Goal: Information Seeking & Learning: Learn about a topic

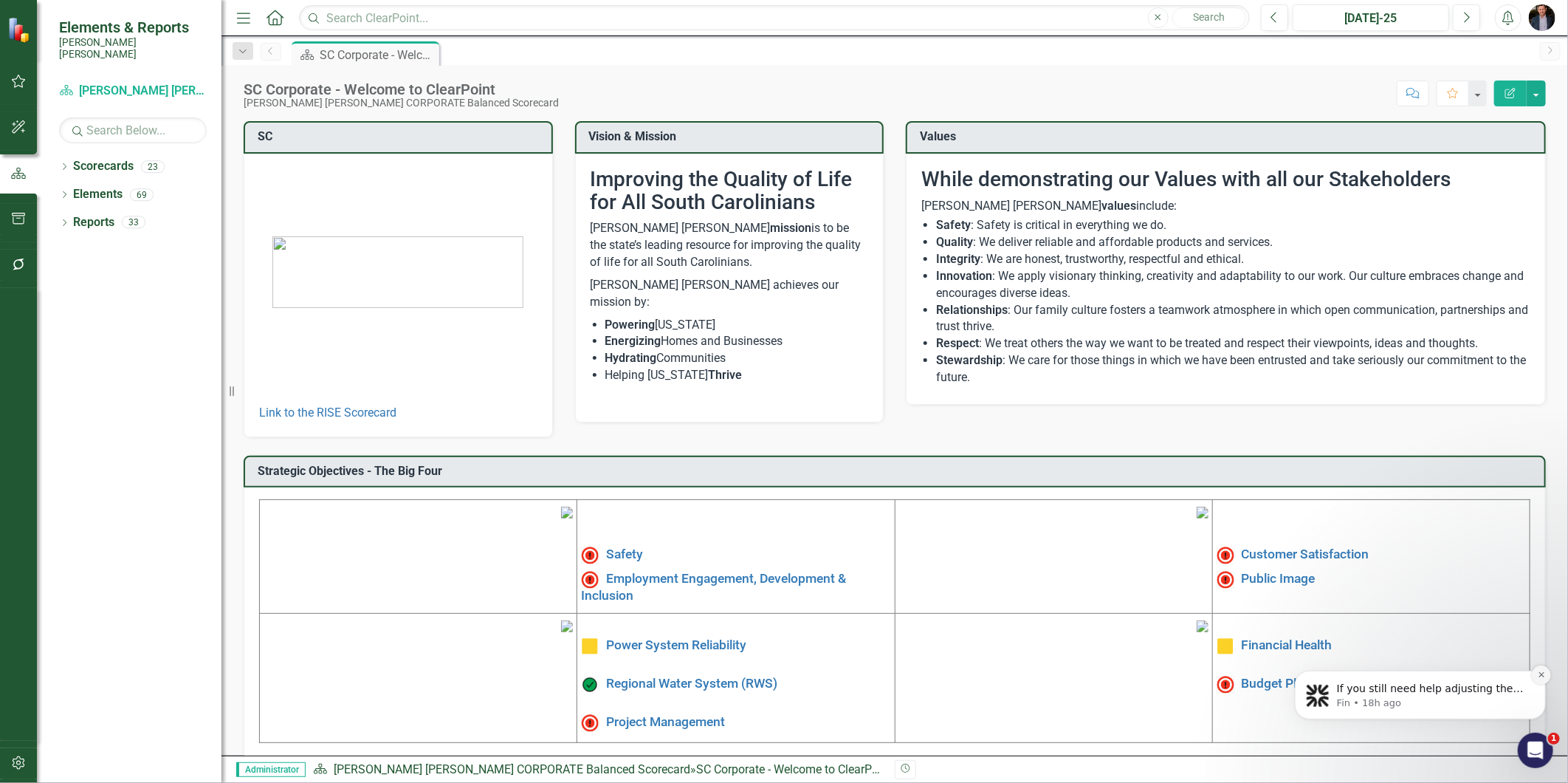
click at [1543, 674] on icon "Dismiss notification" at bounding box center [1541, 674] width 8 height 8
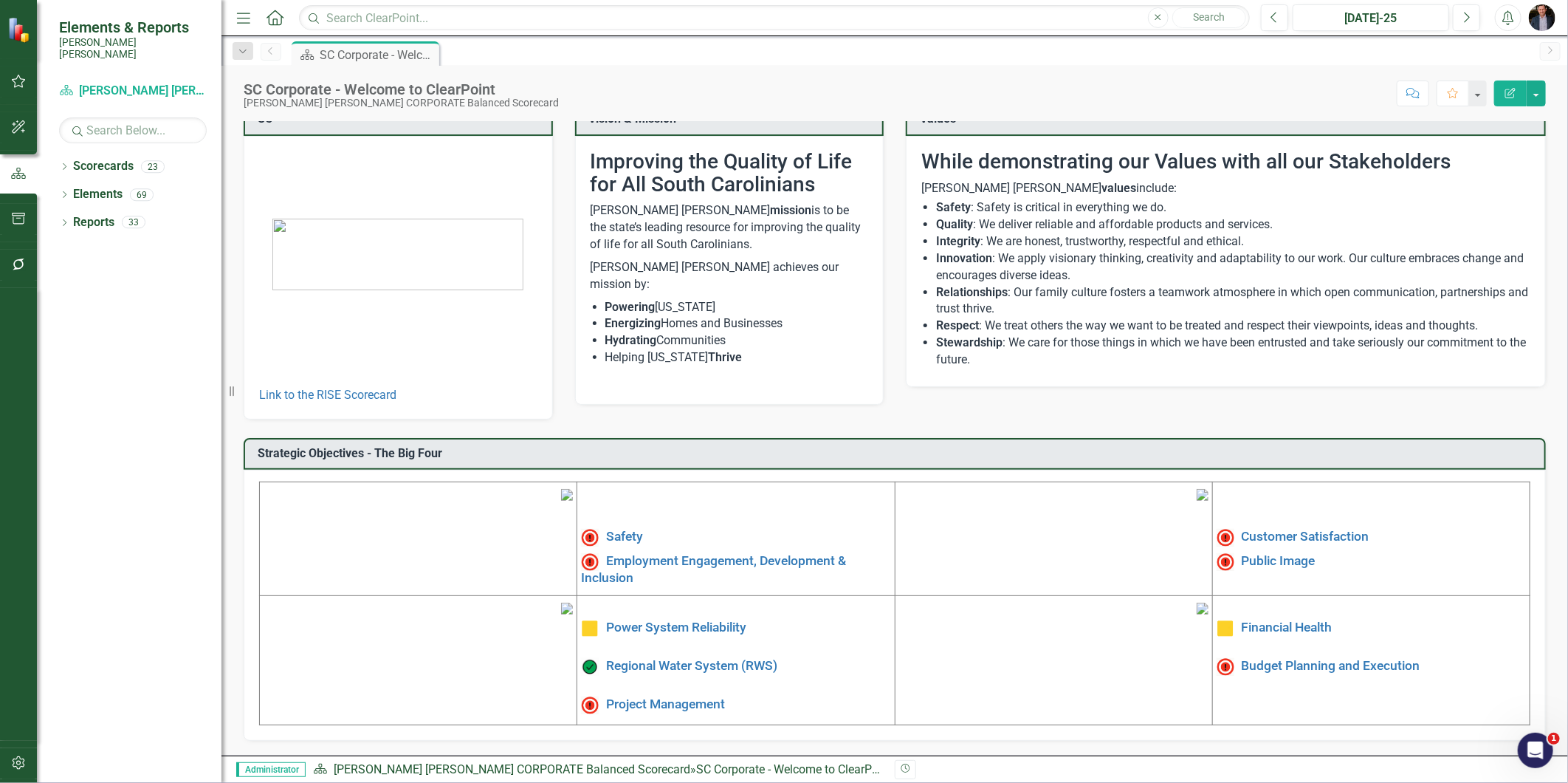
scroll to position [134, 0]
click at [1270, 659] on link "Budget Planning and Execution" at bounding box center [1331, 666] width 178 height 15
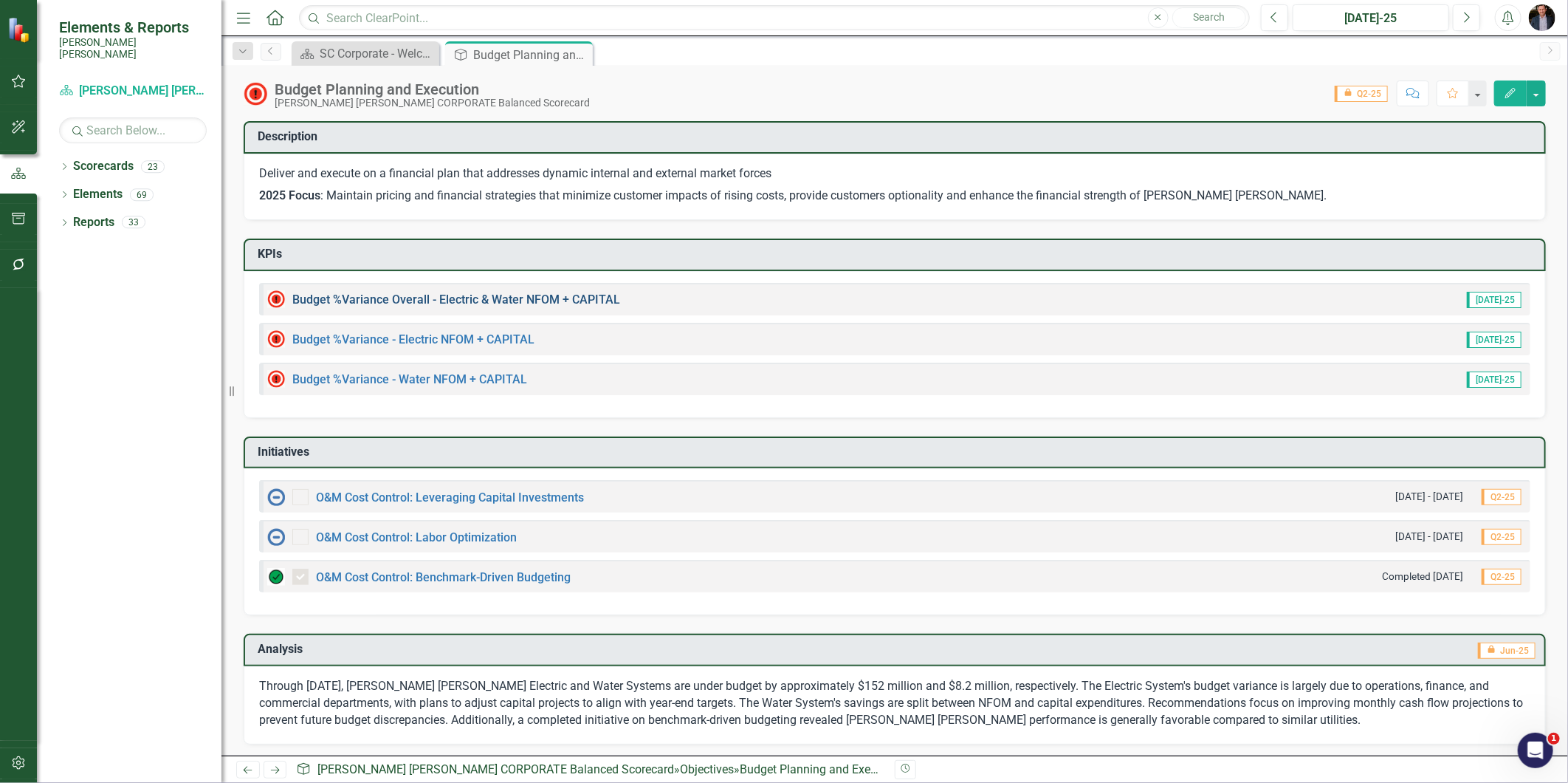
click at [474, 294] on link "Budget %Variance Overall - Electric & Water NFOM + CAPITAL" at bounding box center [456, 299] width 328 height 14
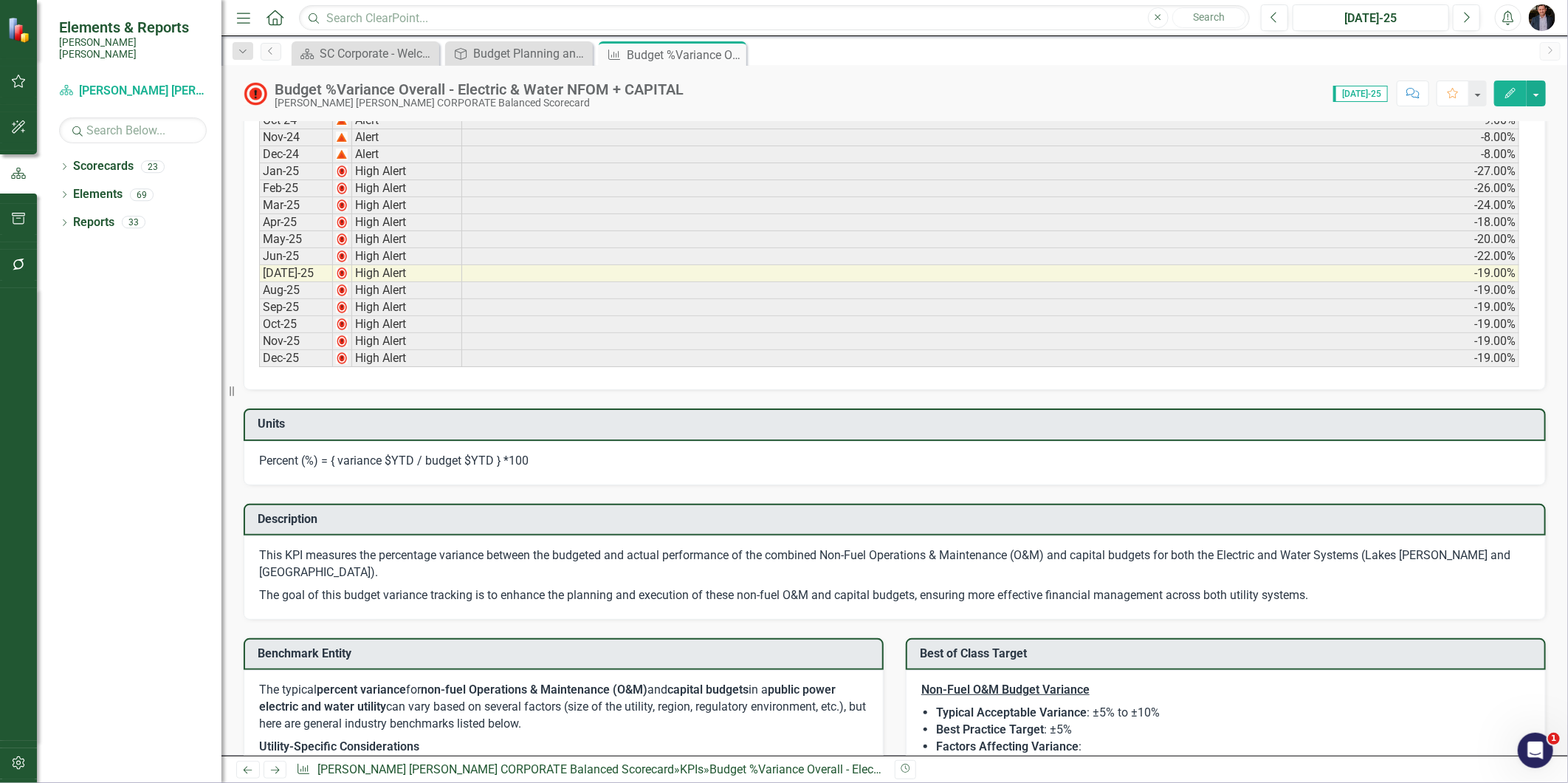
scroll to position [738, 0]
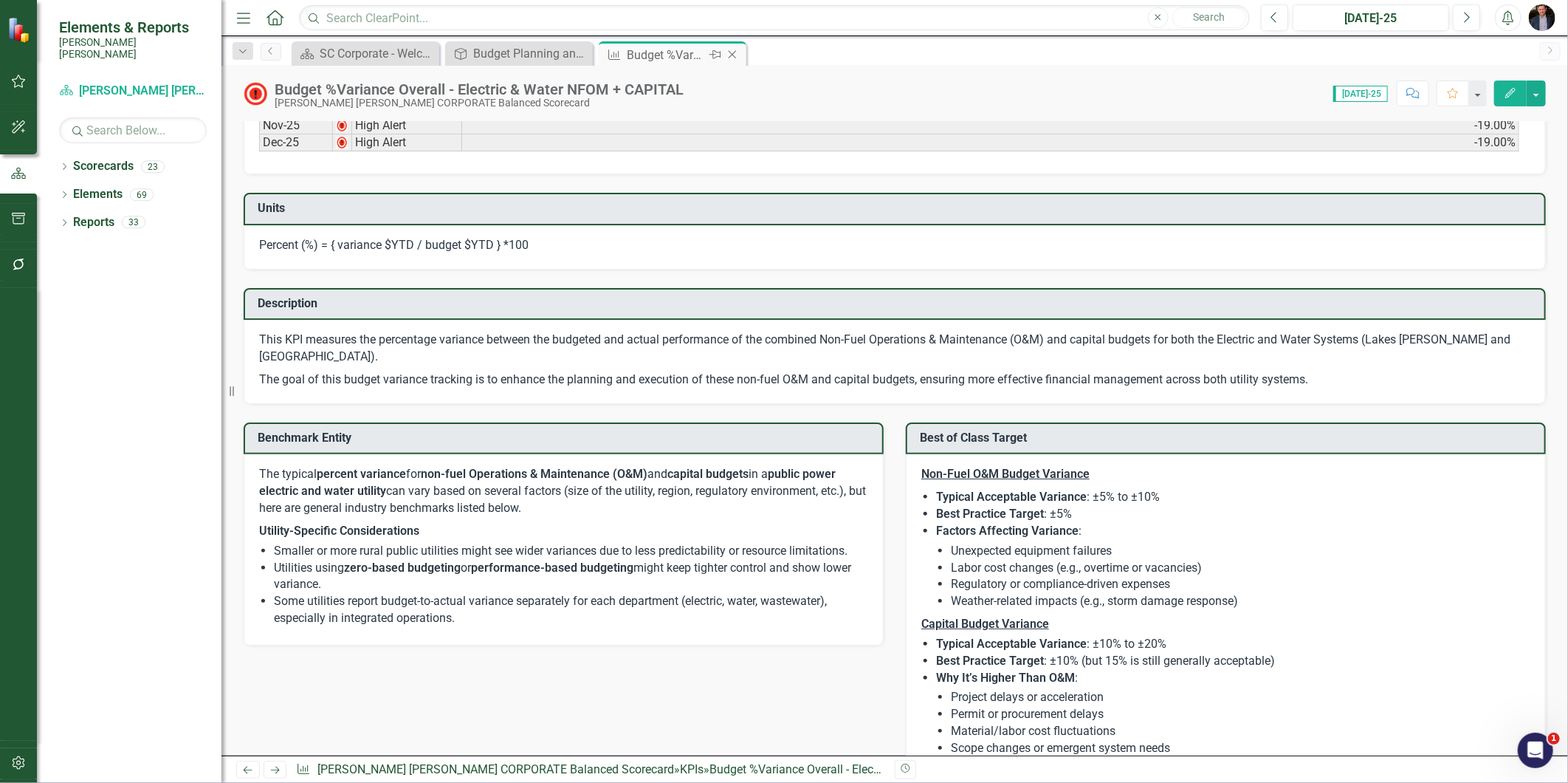
click at [733, 56] on icon "Close" at bounding box center [732, 54] width 15 height 12
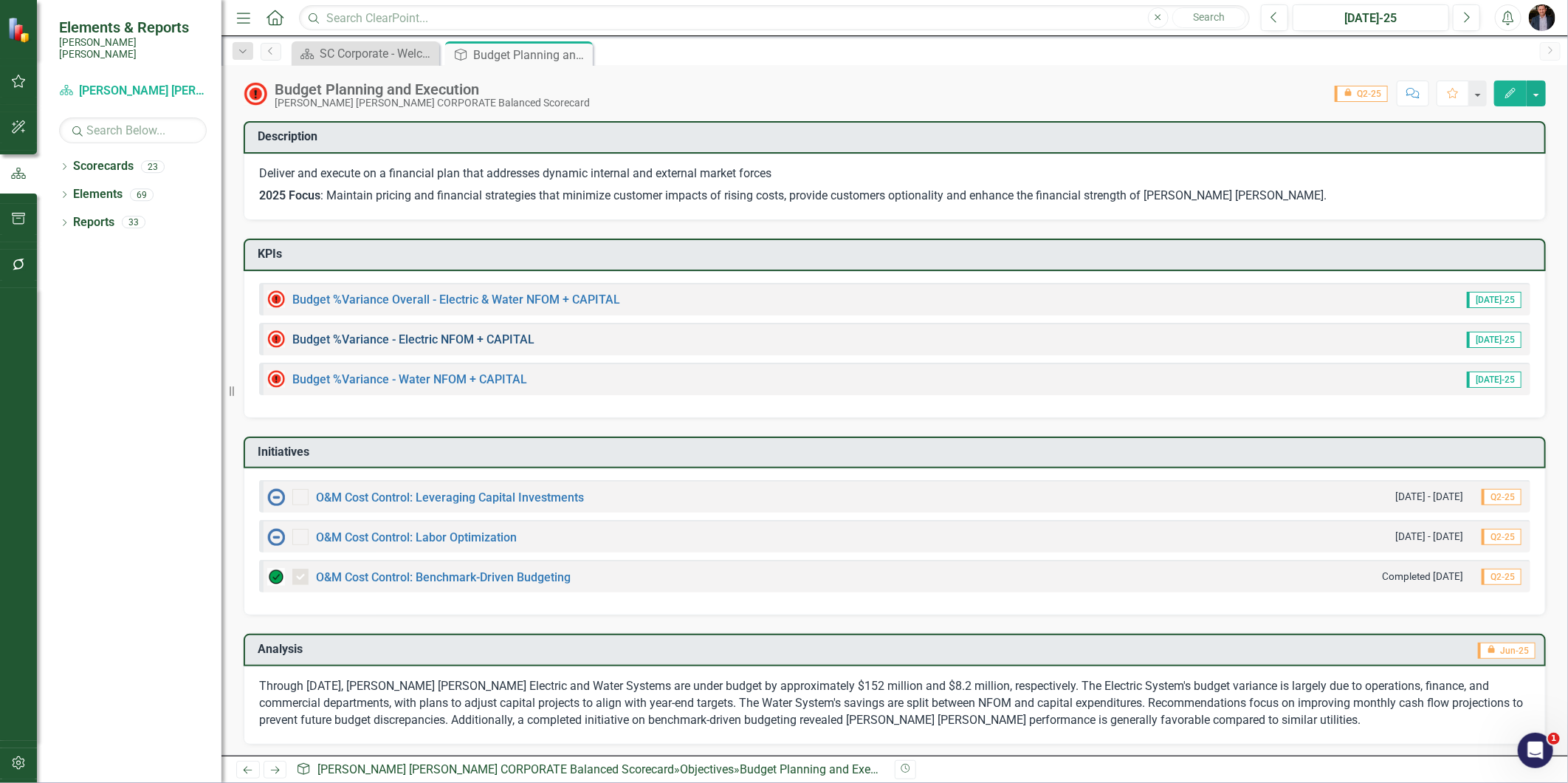
click at [481, 343] on link "Budget %Variance​ - Electric NFOM + CAPITAL" at bounding box center [413, 340] width 242 height 14
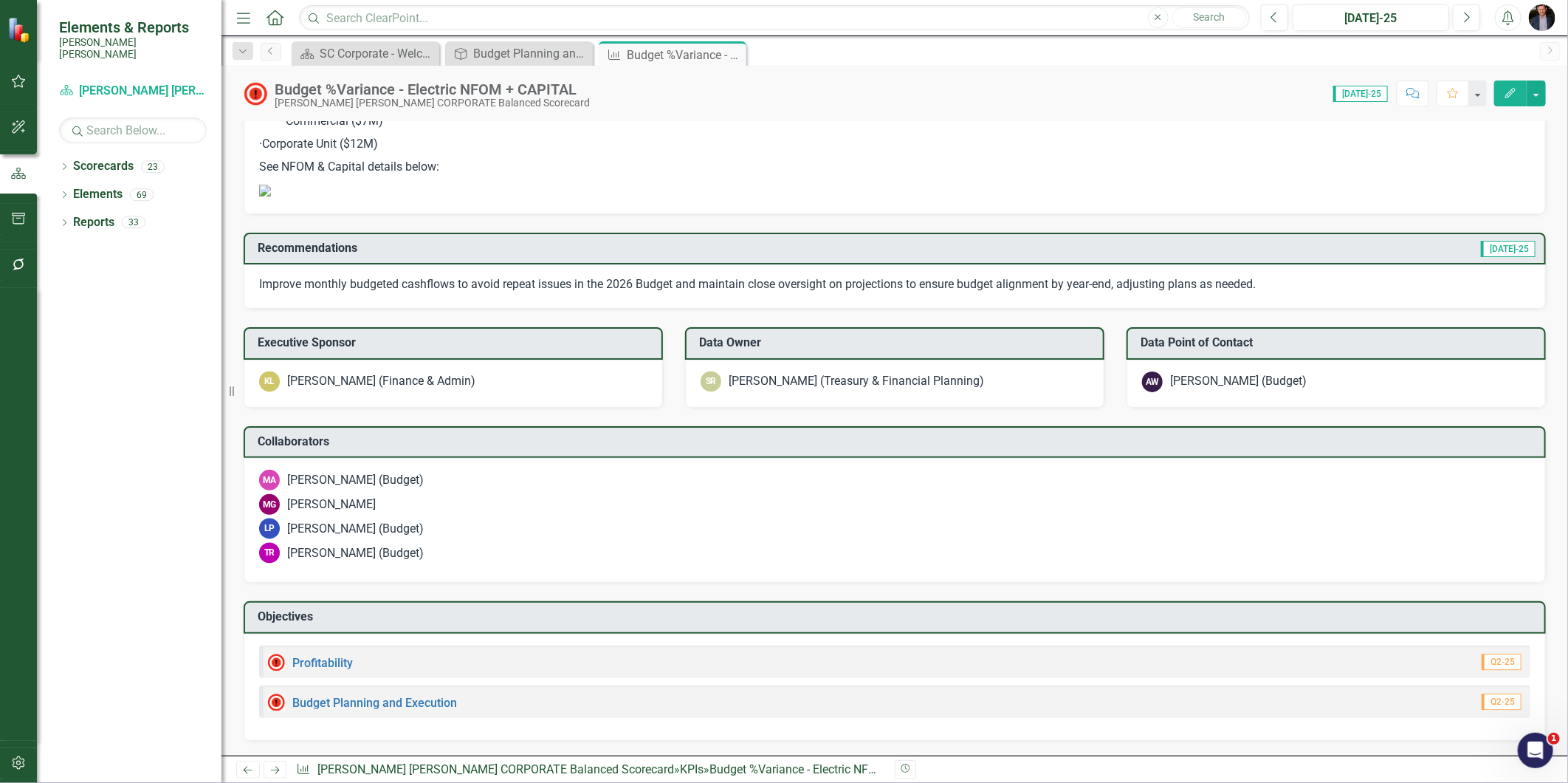
scroll to position [2093, 0]
drag, startPoint x: 729, startPoint y: 52, endPoint x: 714, endPoint y: 56, distance: 15.5
click at [0, 0] on icon at bounding box center [0, 0] width 0 height 0
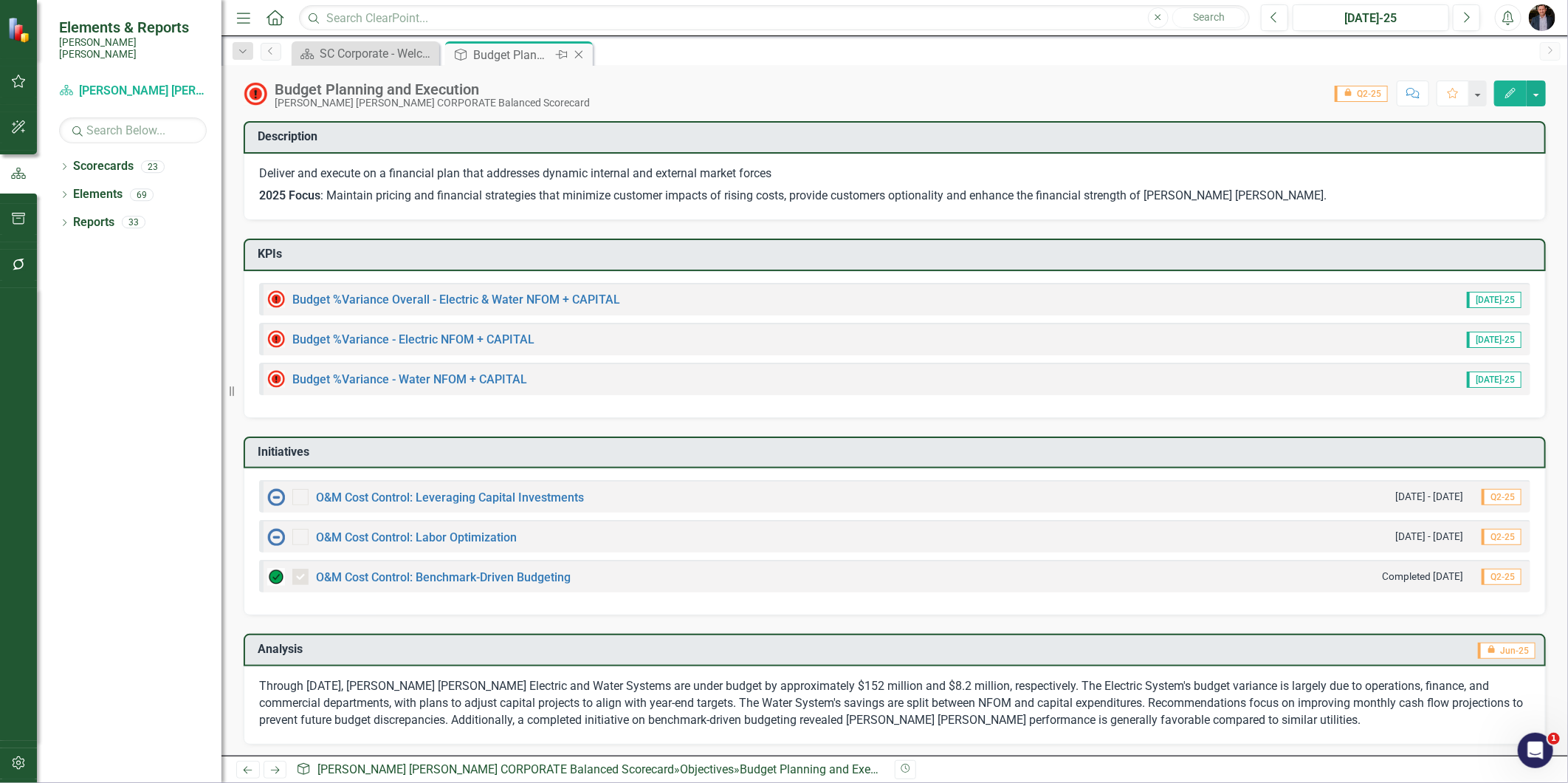
click at [579, 57] on icon "Close" at bounding box center [578, 54] width 15 height 12
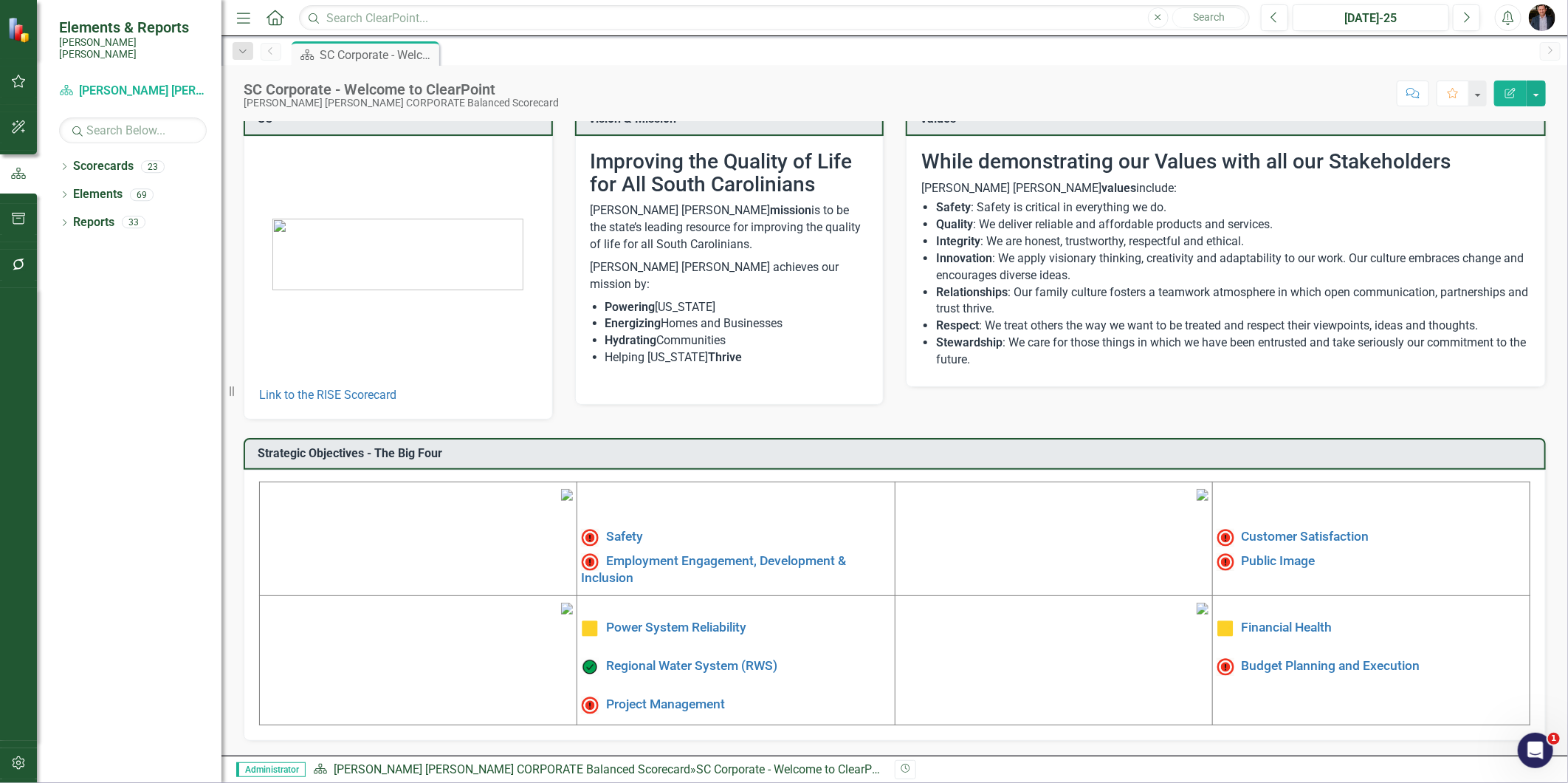
scroll to position [134, 0]
click at [1287, 659] on link "Budget Planning and Execution" at bounding box center [1331, 666] width 178 height 15
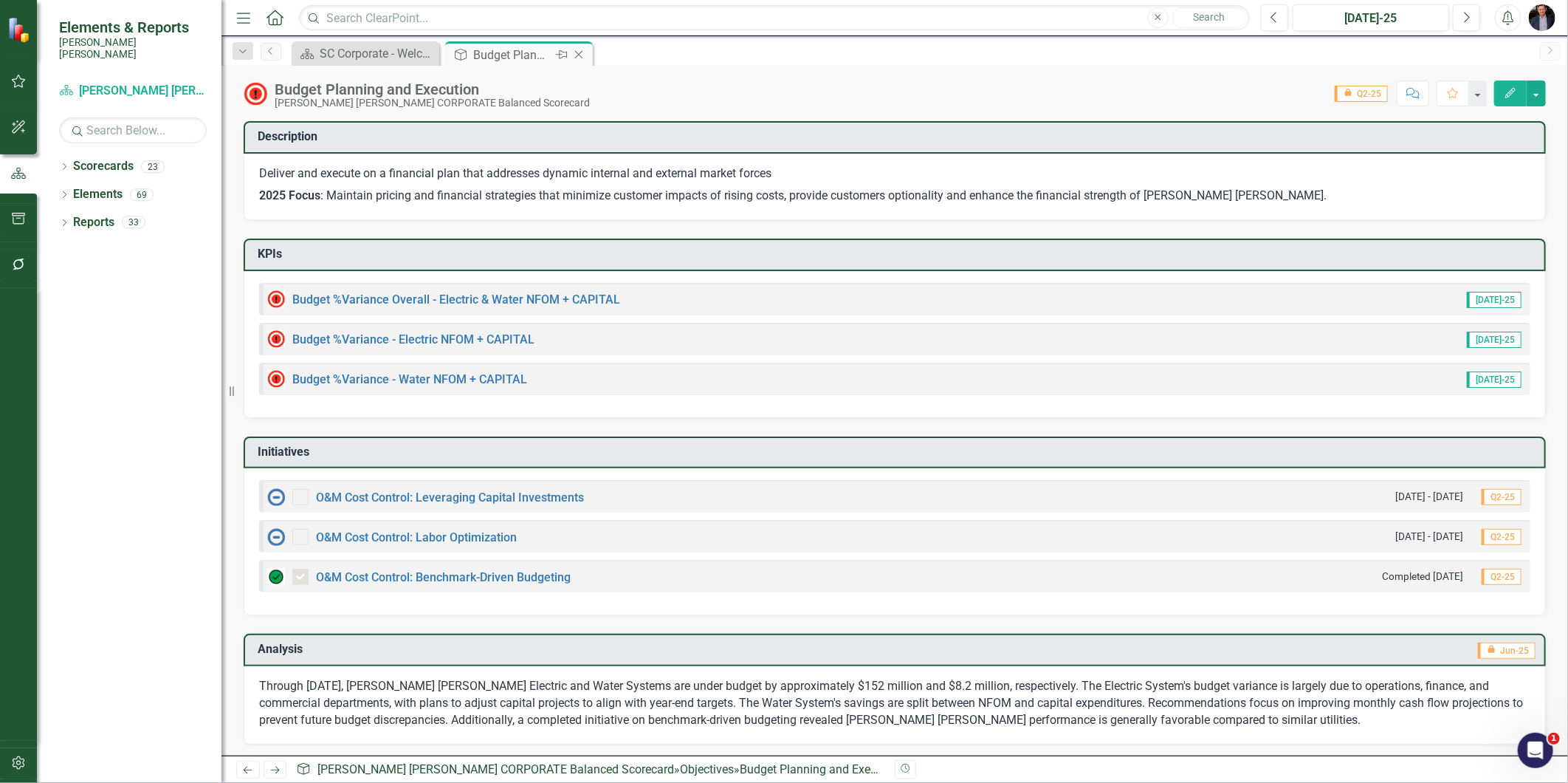
click at [581, 53] on icon "Close" at bounding box center [578, 54] width 15 height 12
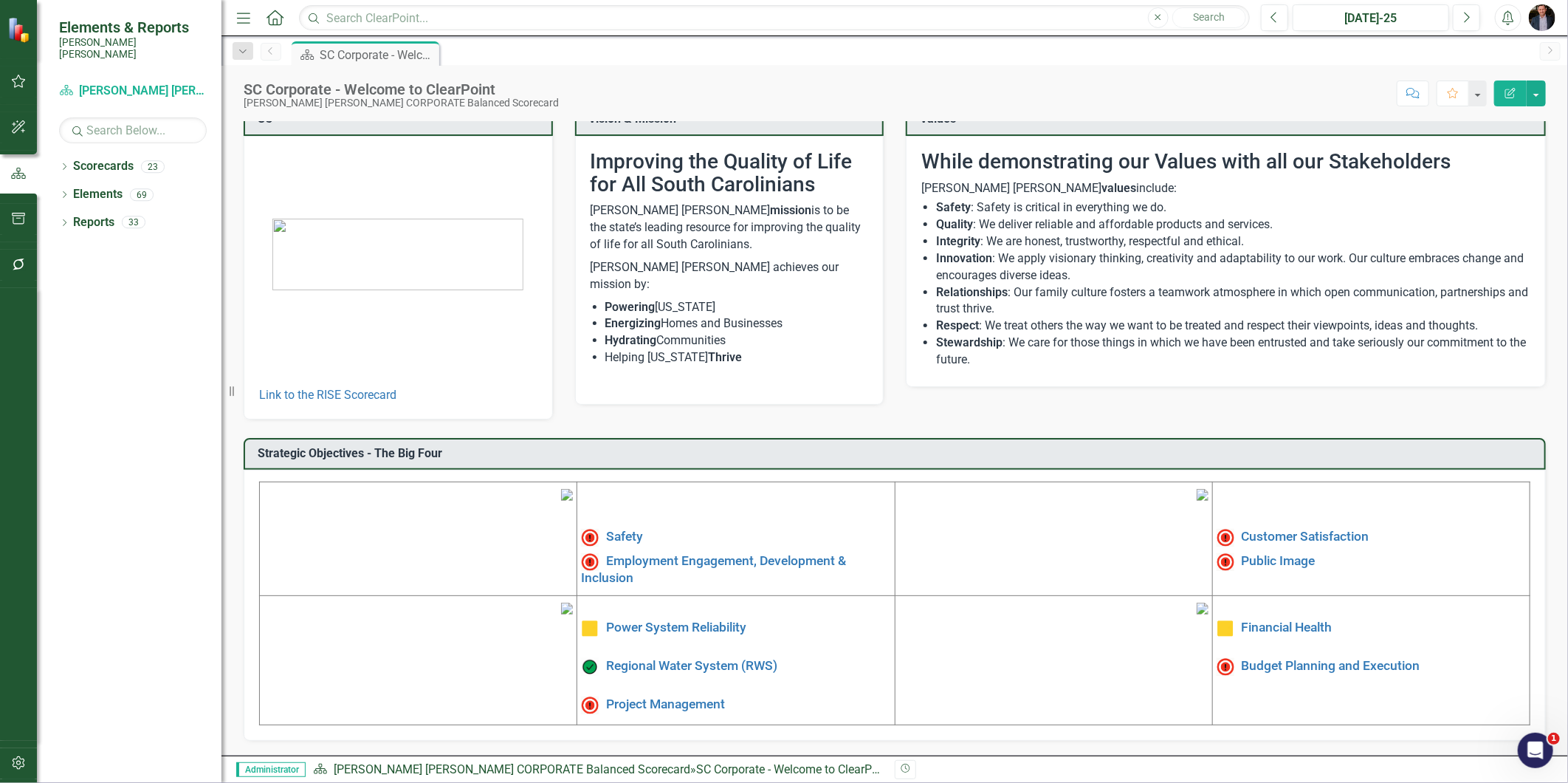
scroll to position [134, 0]
click at [1256, 620] on link "Financial Health" at bounding box center [1287, 627] width 91 height 15
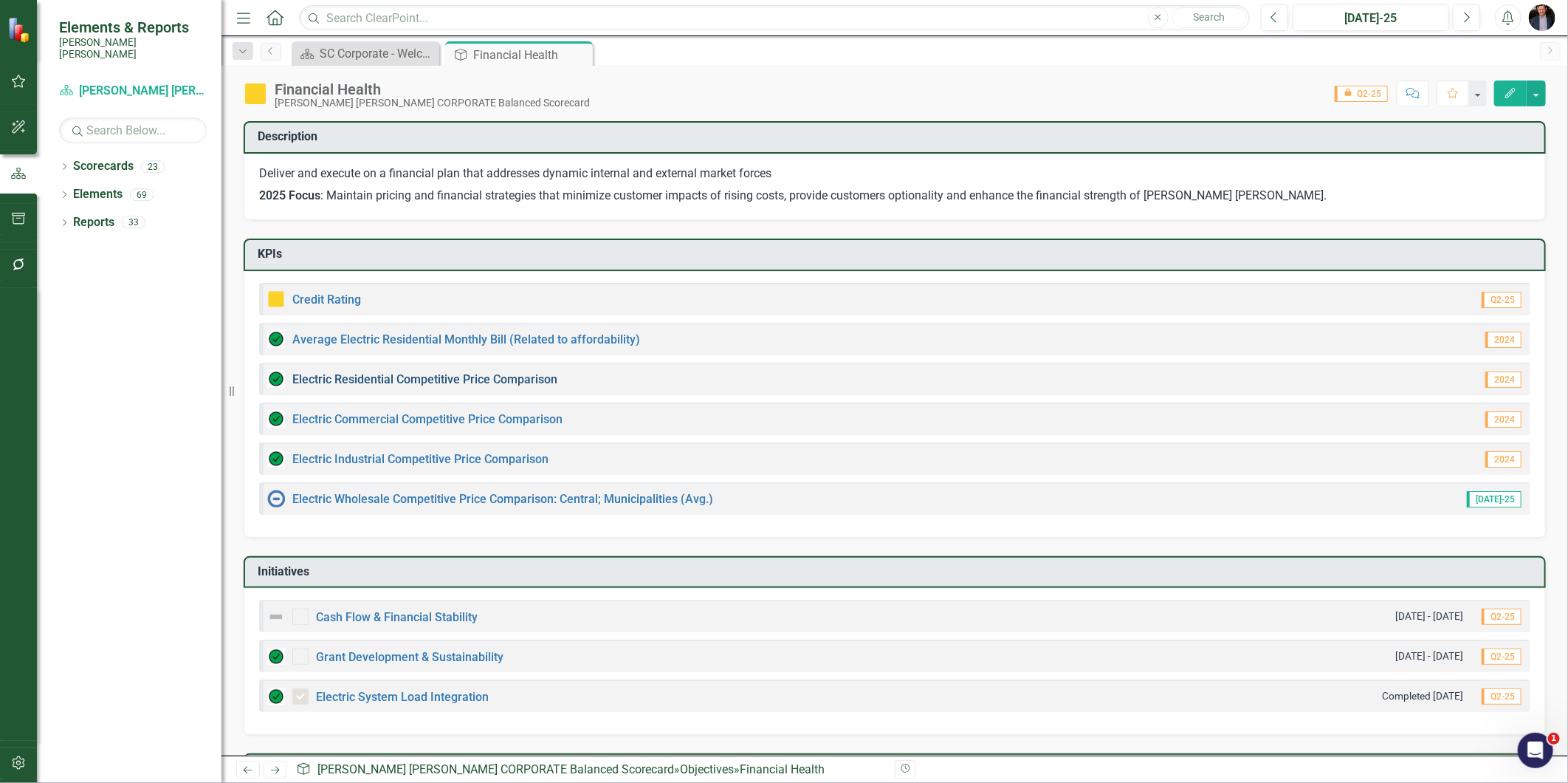
click at [438, 381] on link "Electric Residential Competitive Price Comparison" at bounding box center [425, 379] width 265 height 14
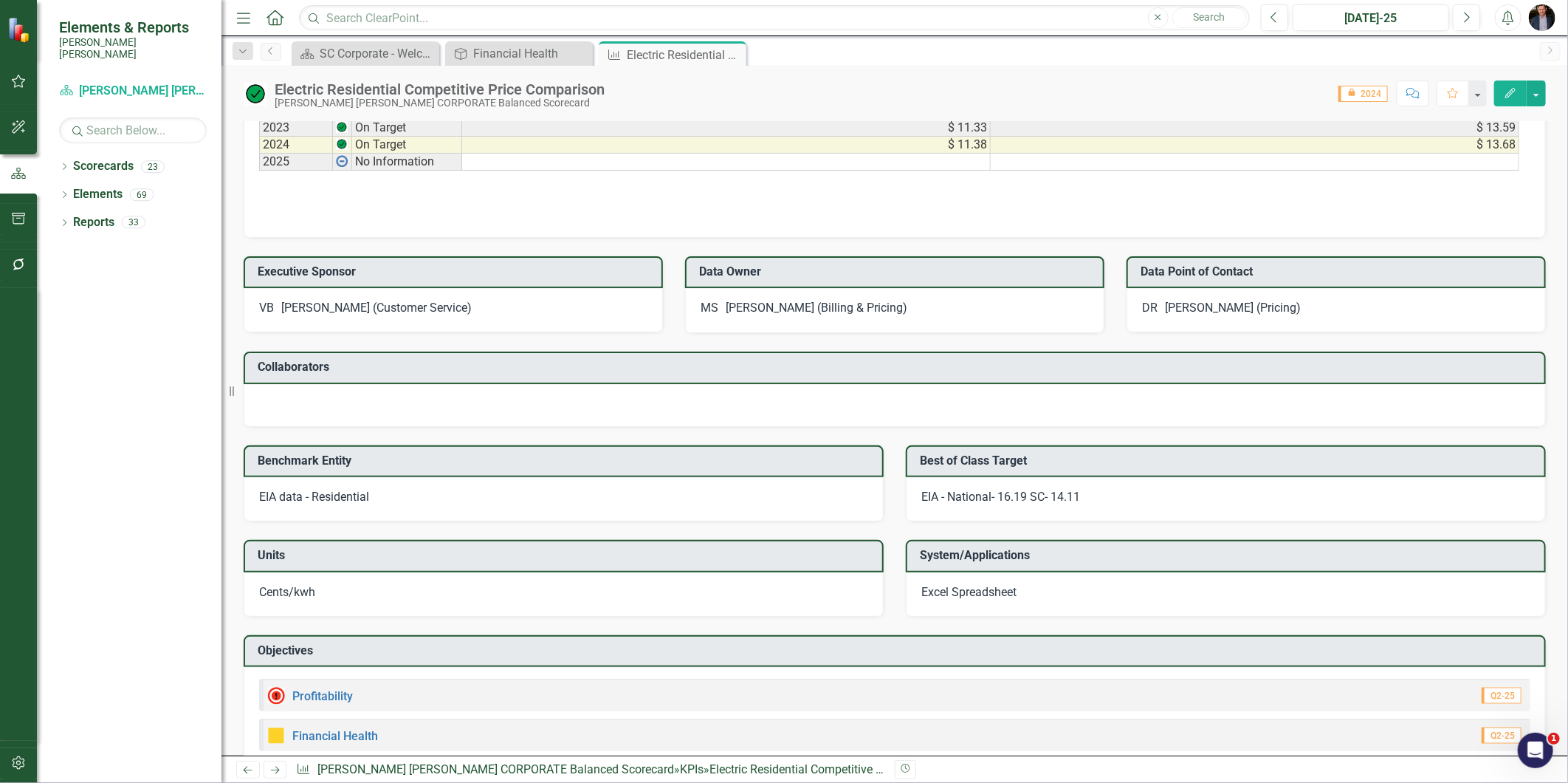
scroll to position [891, 0]
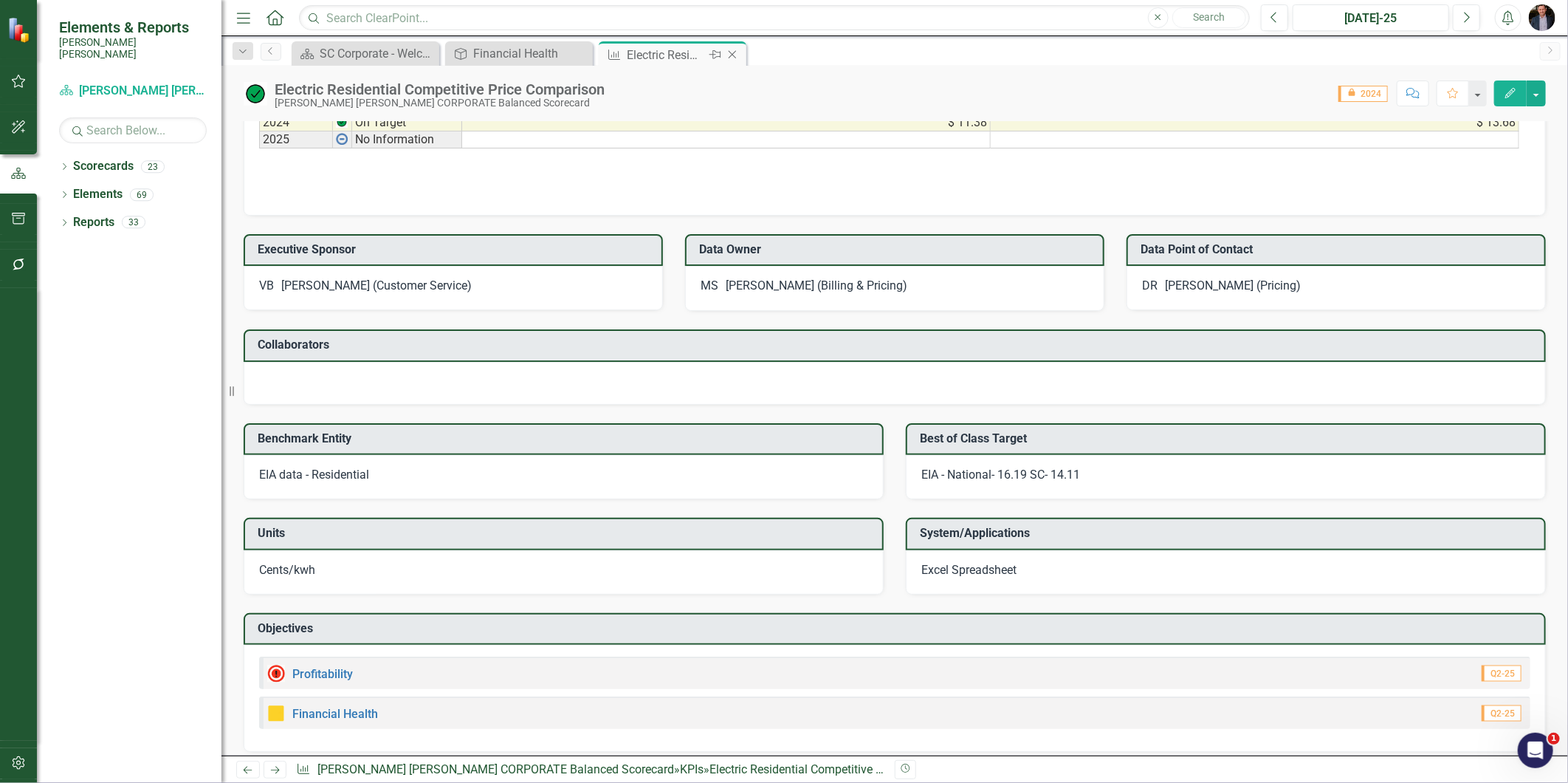
click at [729, 55] on icon "Close" at bounding box center [732, 54] width 15 height 12
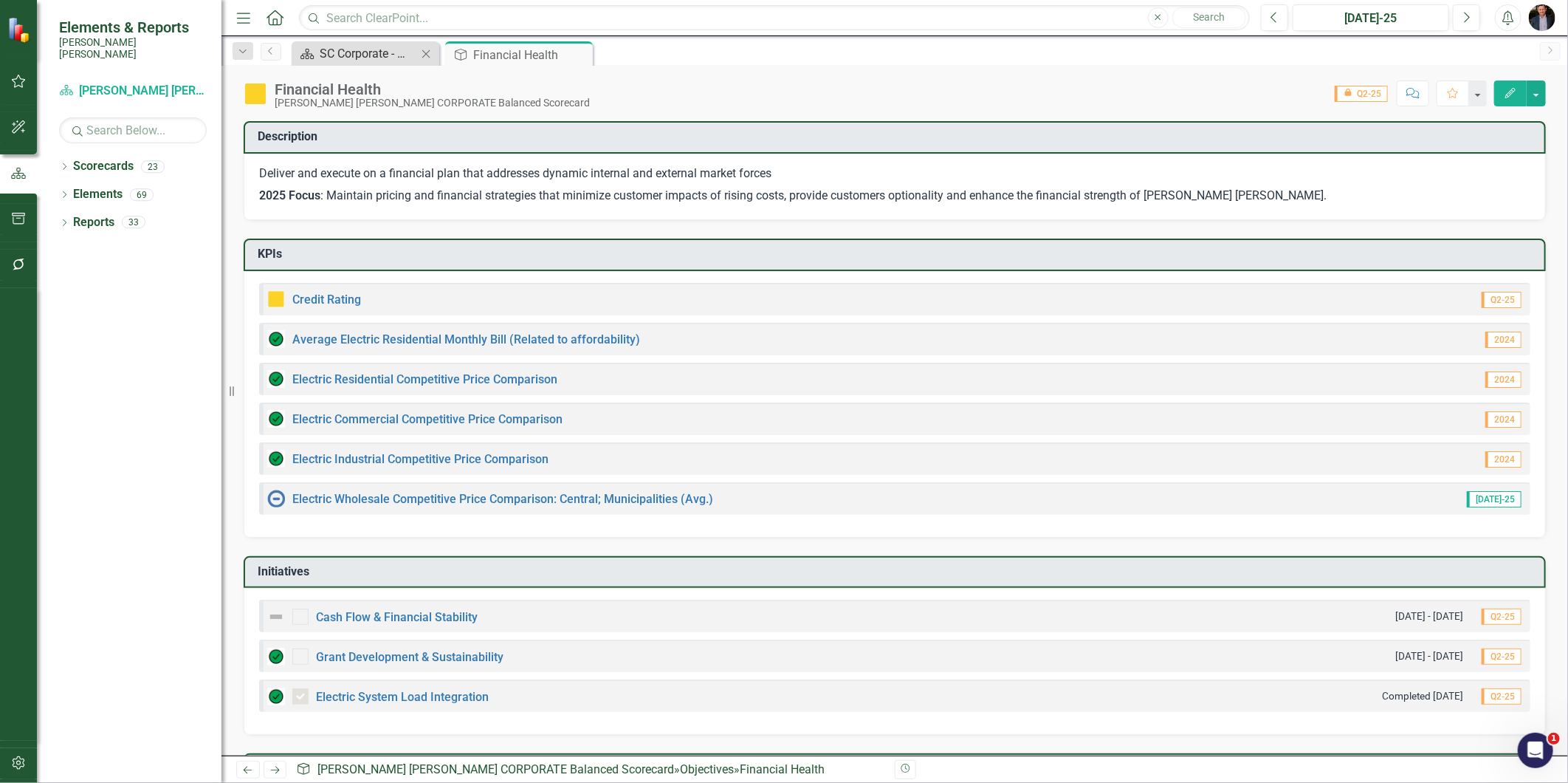
click at [333, 57] on div "SC Corporate - Welcome to ClearPoint" at bounding box center [368, 53] width 98 height 19
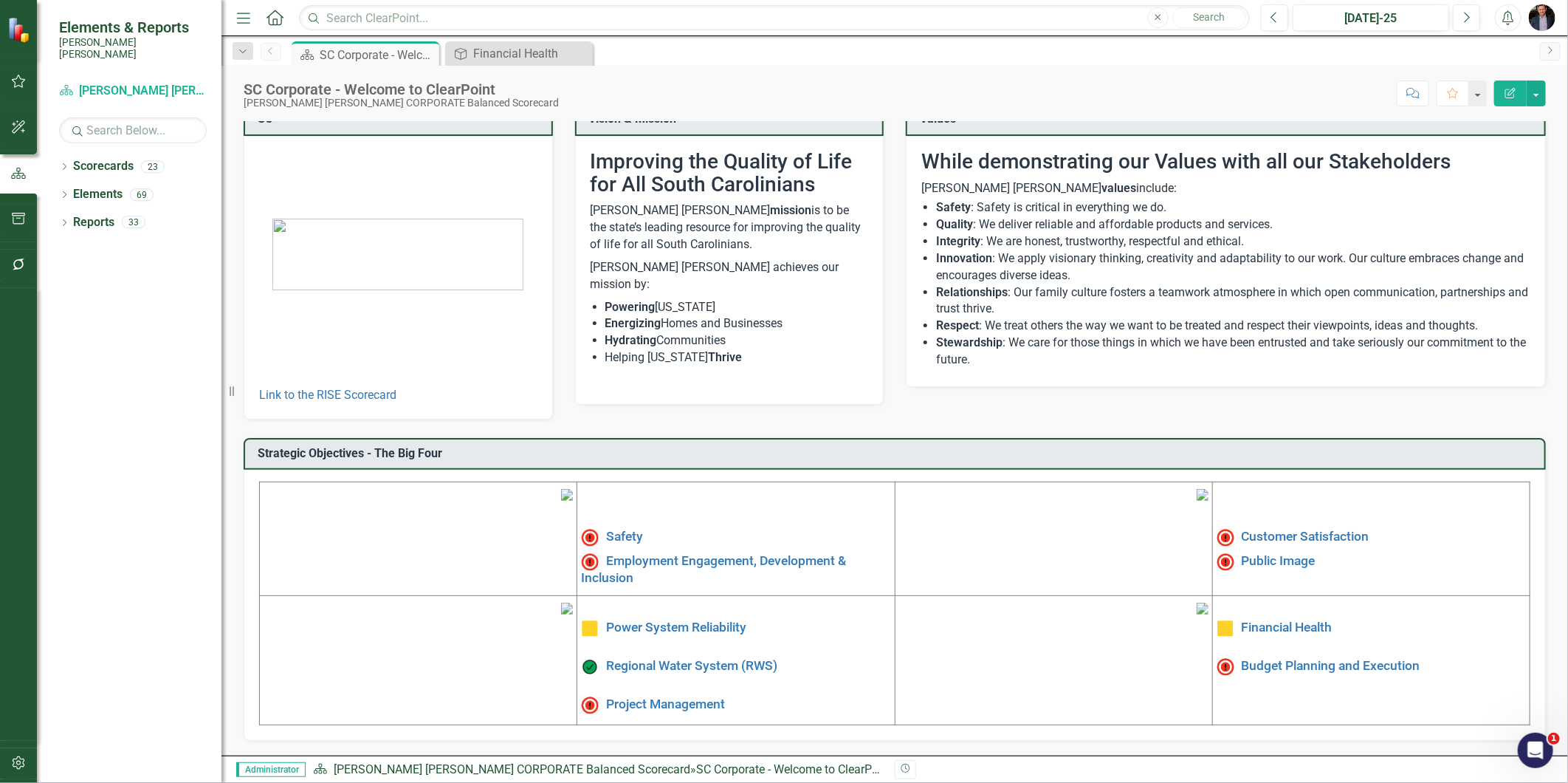
scroll to position [134, 0]
click at [650, 620] on link "Power System Reliability" at bounding box center [676, 627] width 140 height 15
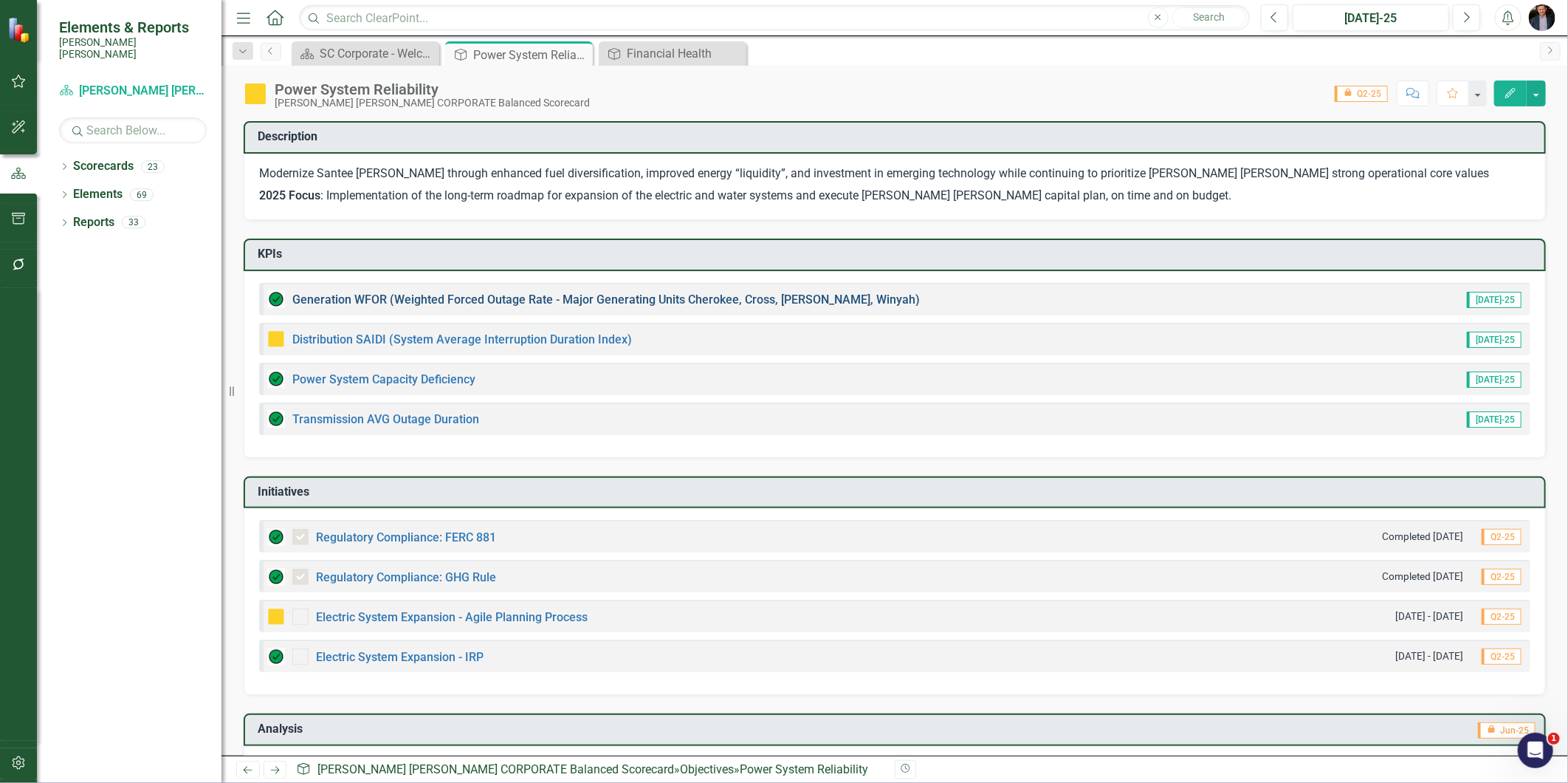
click at [461, 292] on link "Generation WFOR (Weighted Forced Outage Rate - Major Generating Units Cherokee,…" at bounding box center [606, 299] width 628 height 14
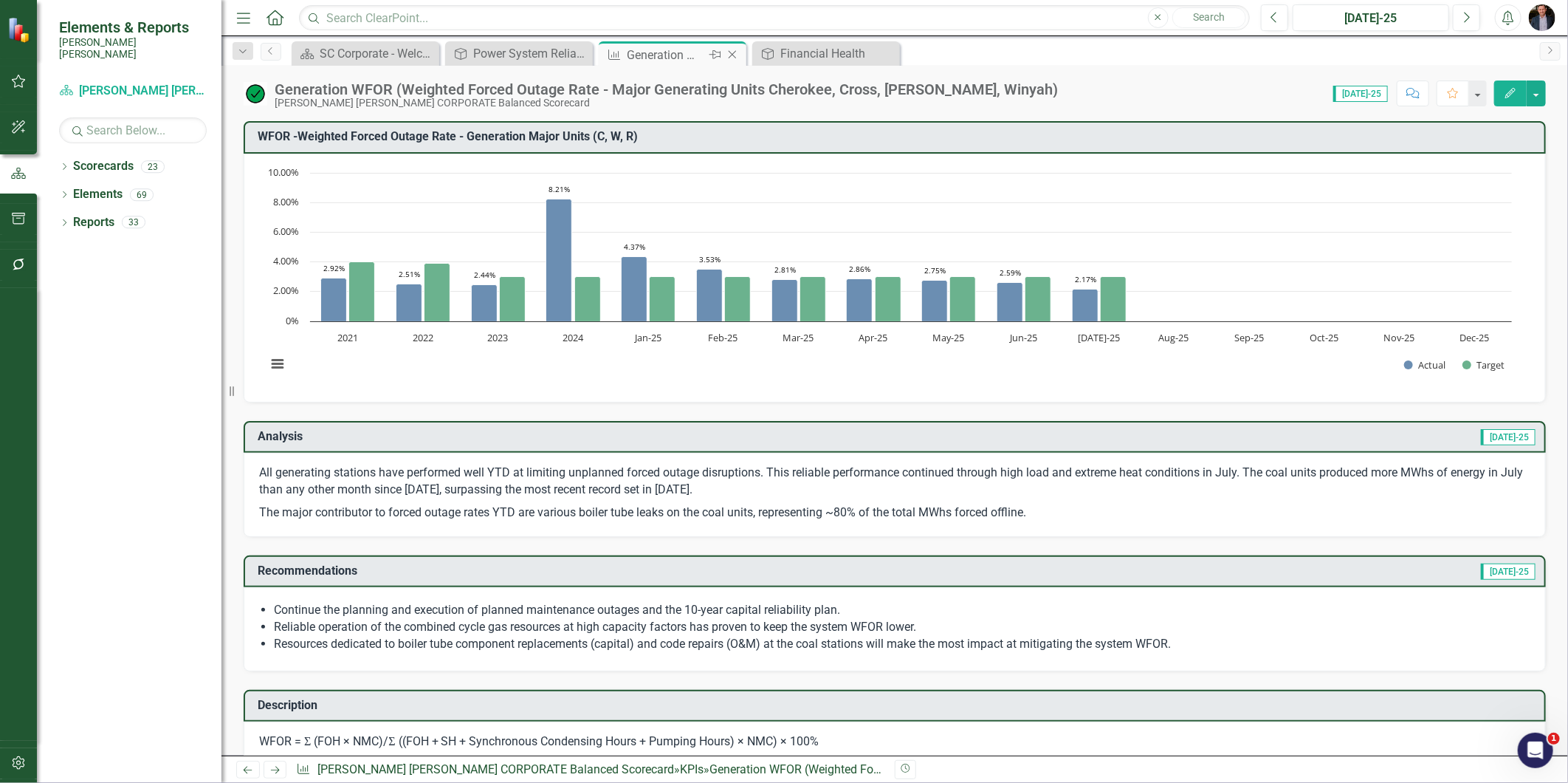
click at [726, 54] on icon "Close" at bounding box center [732, 54] width 15 height 12
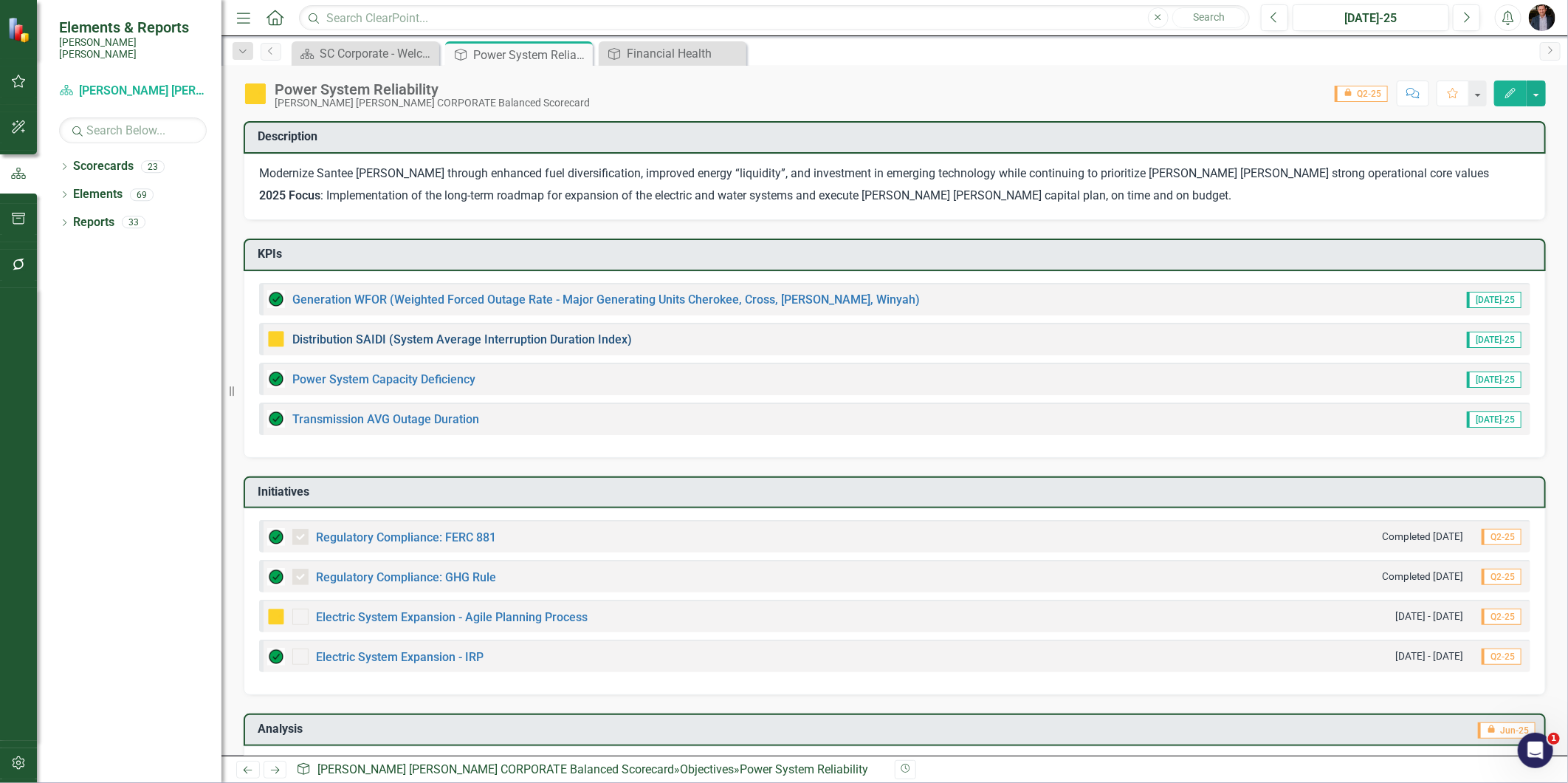
click at [394, 341] on link "Distribution SAIDI (System Average Interruption Duration Index)" at bounding box center [462, 340] width 339 height 14
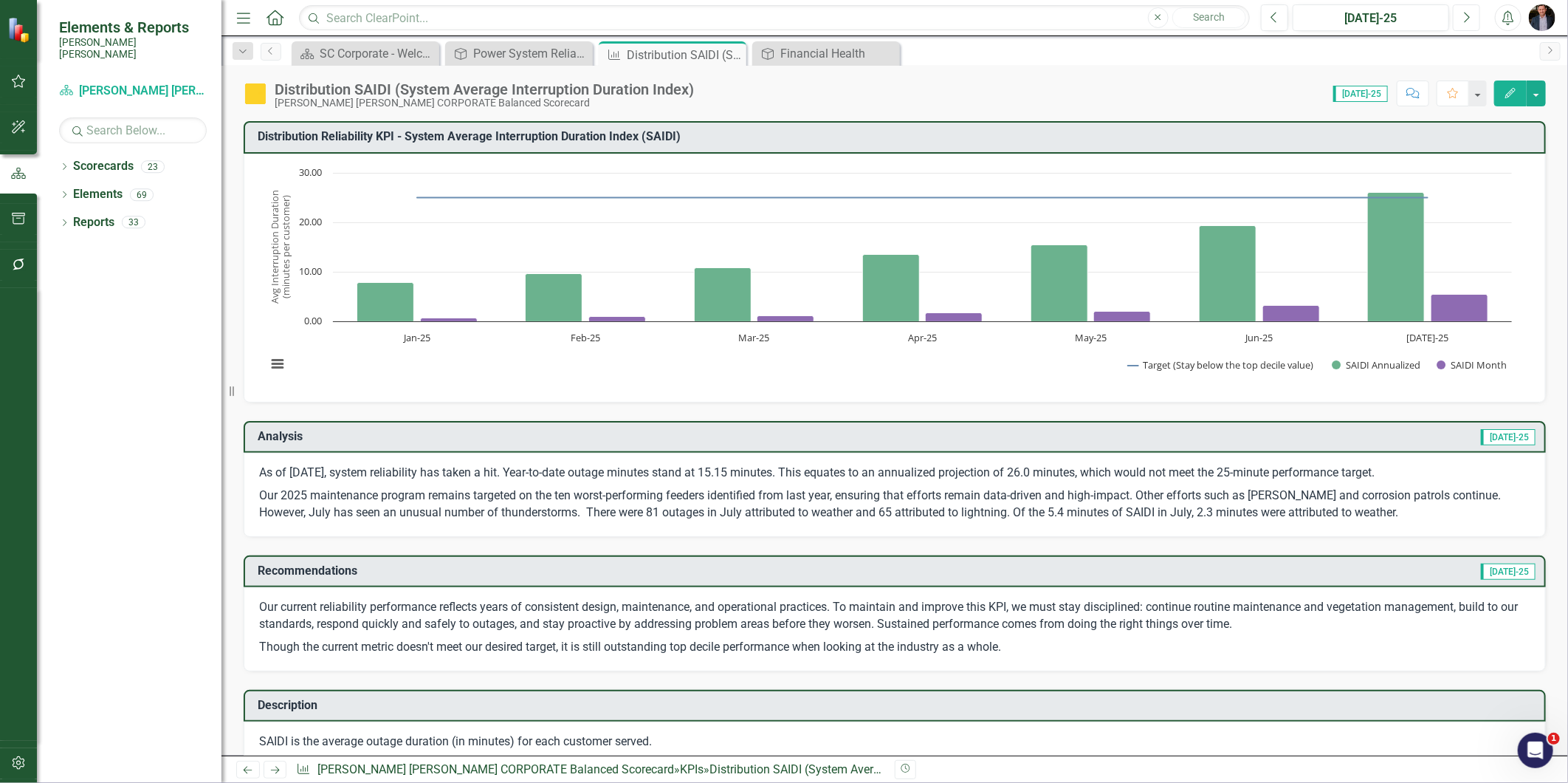
click at [1464, 26] on button "Next" at bounding box center [1466, 18] width 27 height 26
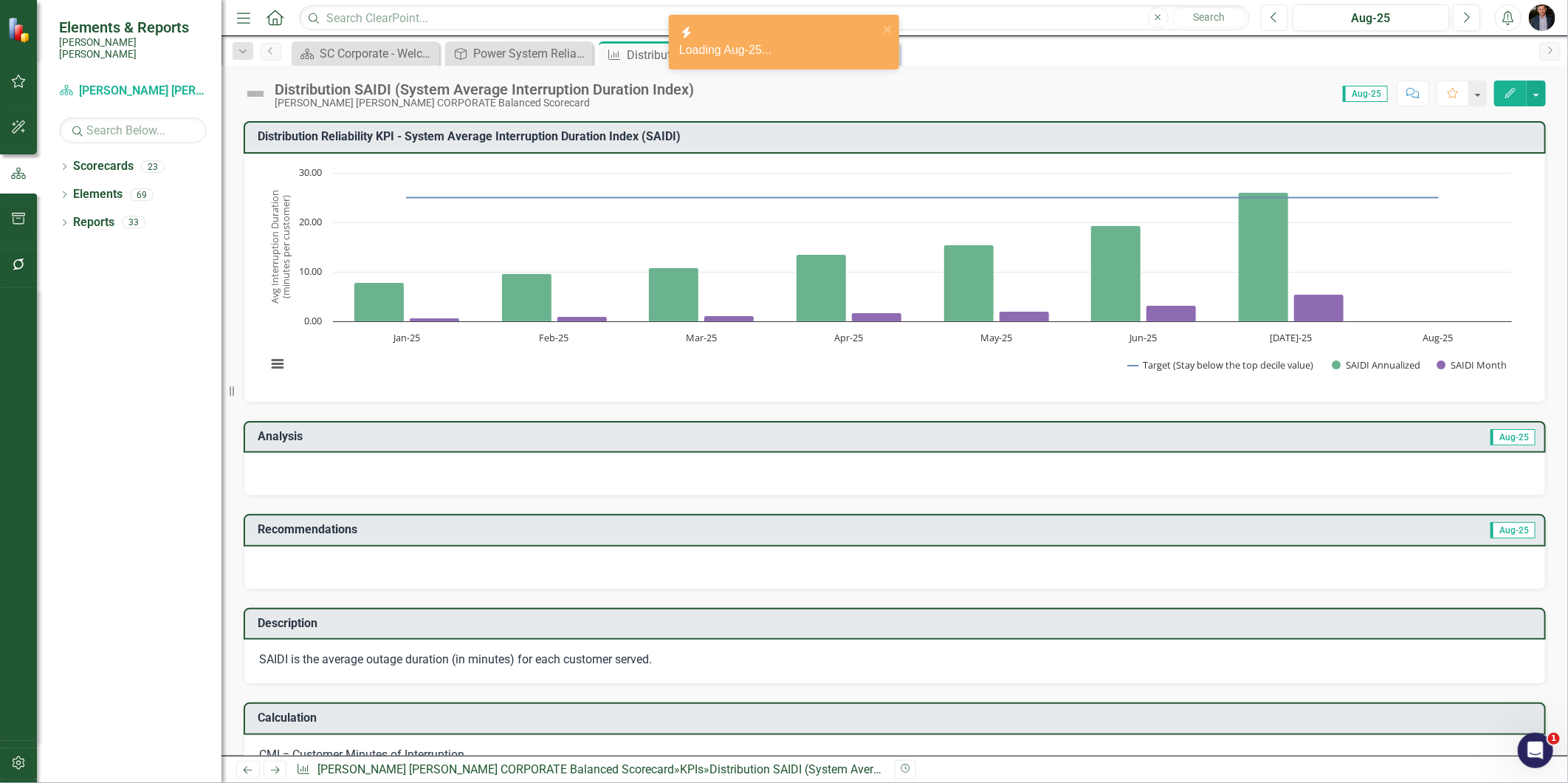
click at [1278, 23] on icon "Previous" at bounding box center [1274, 17] width 8 height 13
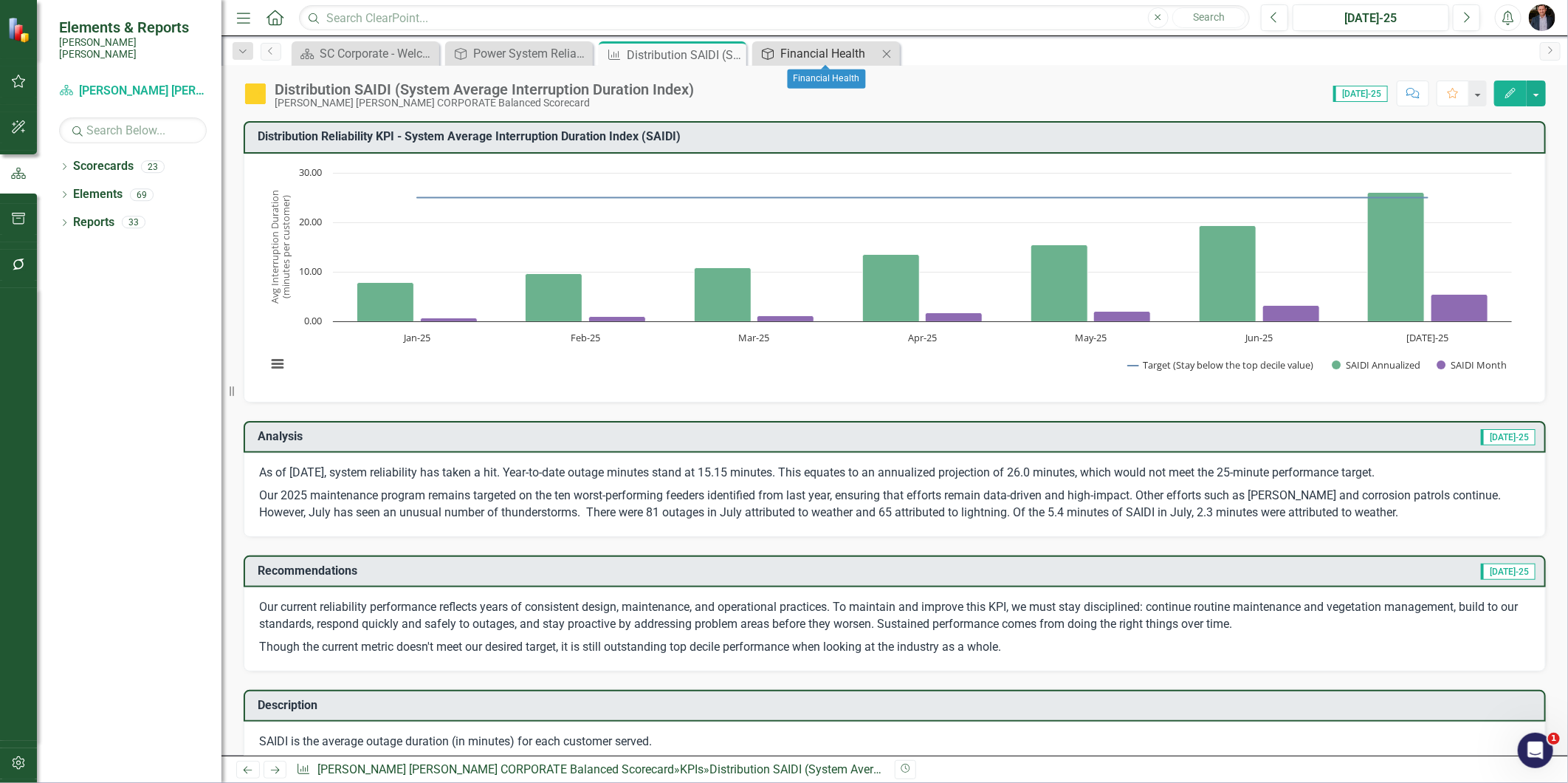
click at [808, 53] on div "Financial Health" at bounding box center [829, 53] width 98 height 19
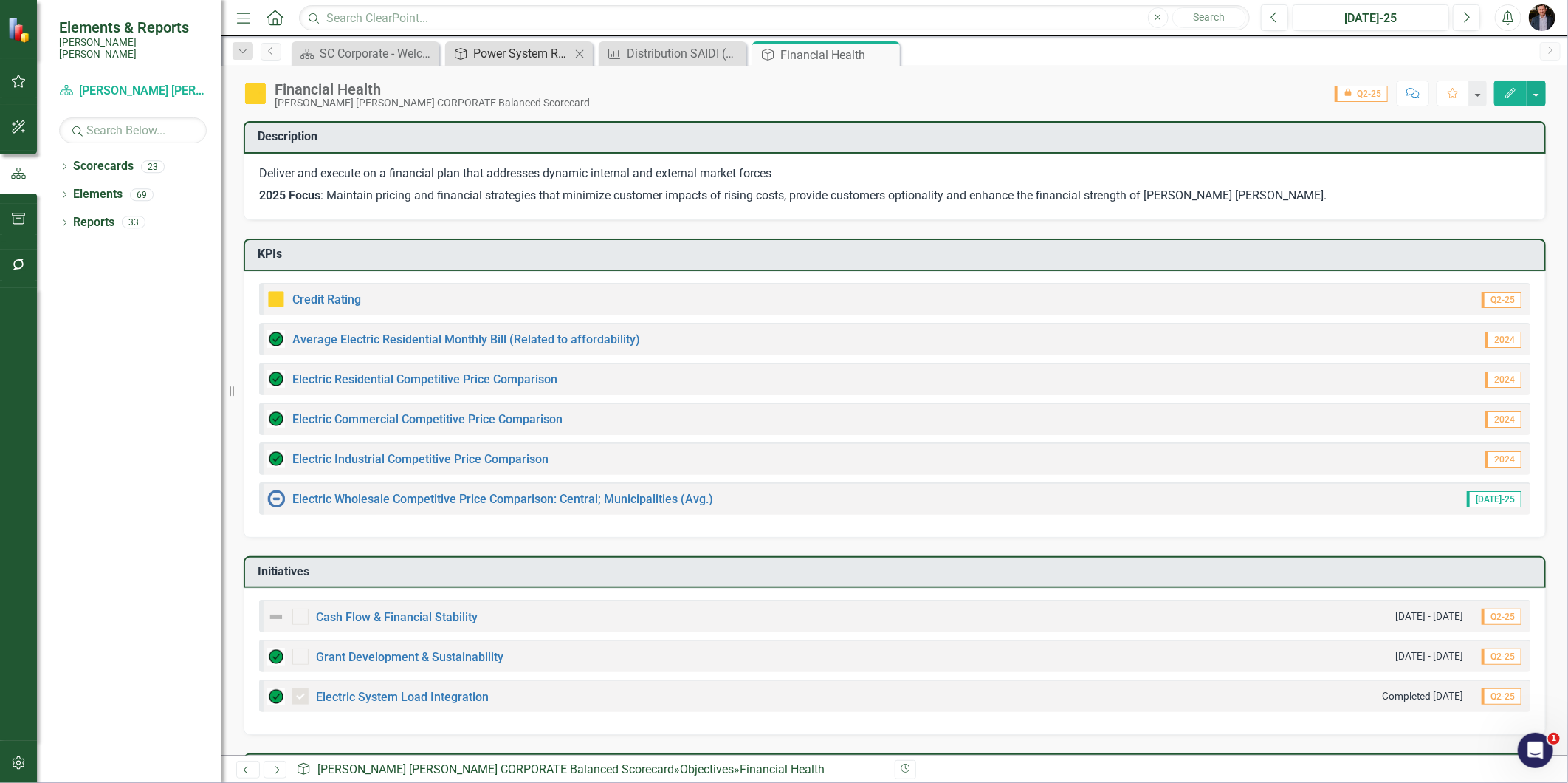
click at [514, 53] on div "Power System Reliability" at bounding box center [522, 53] width 98 height 19
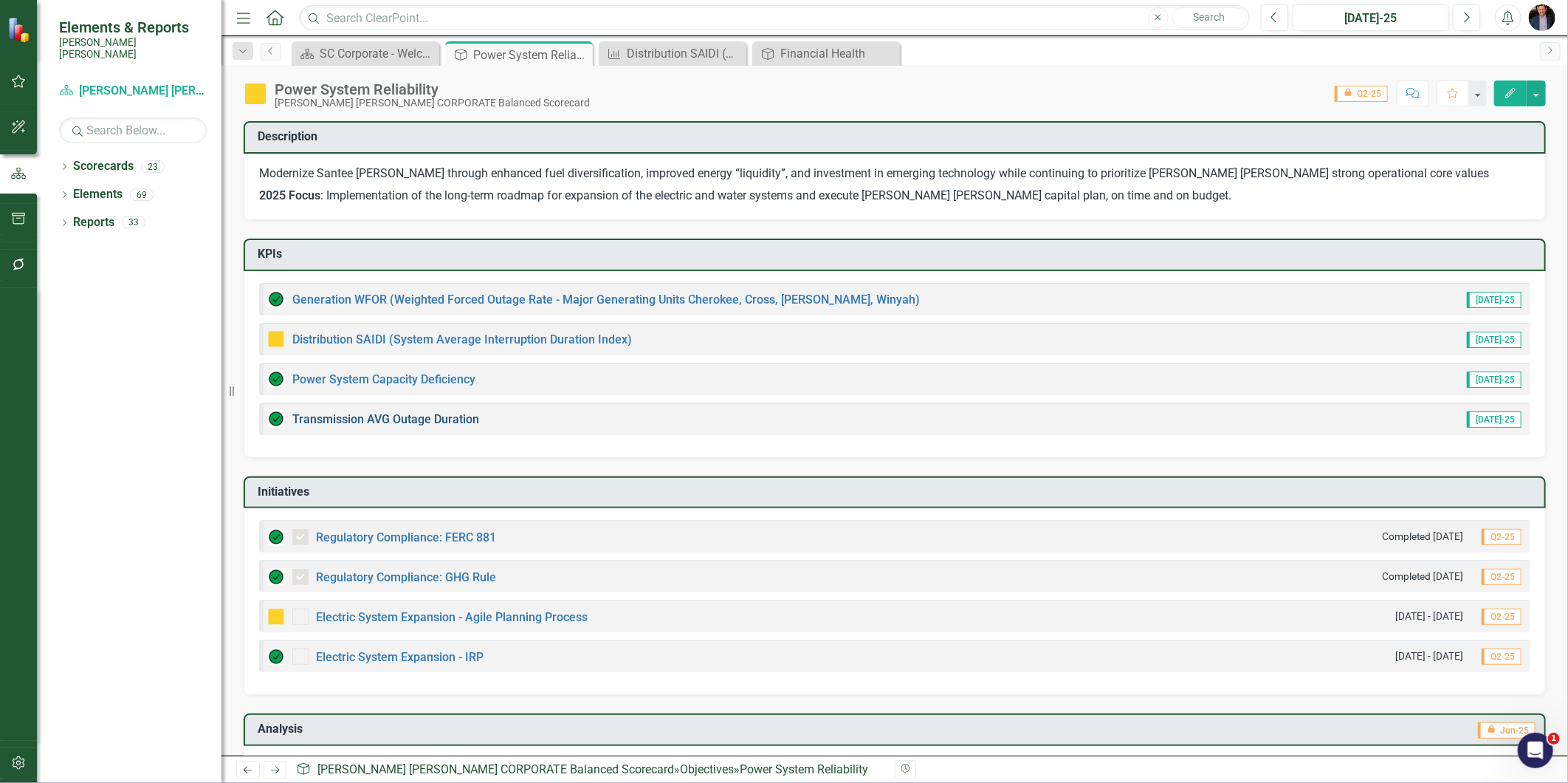
click at [404, 414] on link "Transmission AVG Outage Duration" at bounding box center [385, 419] width 187 height 14
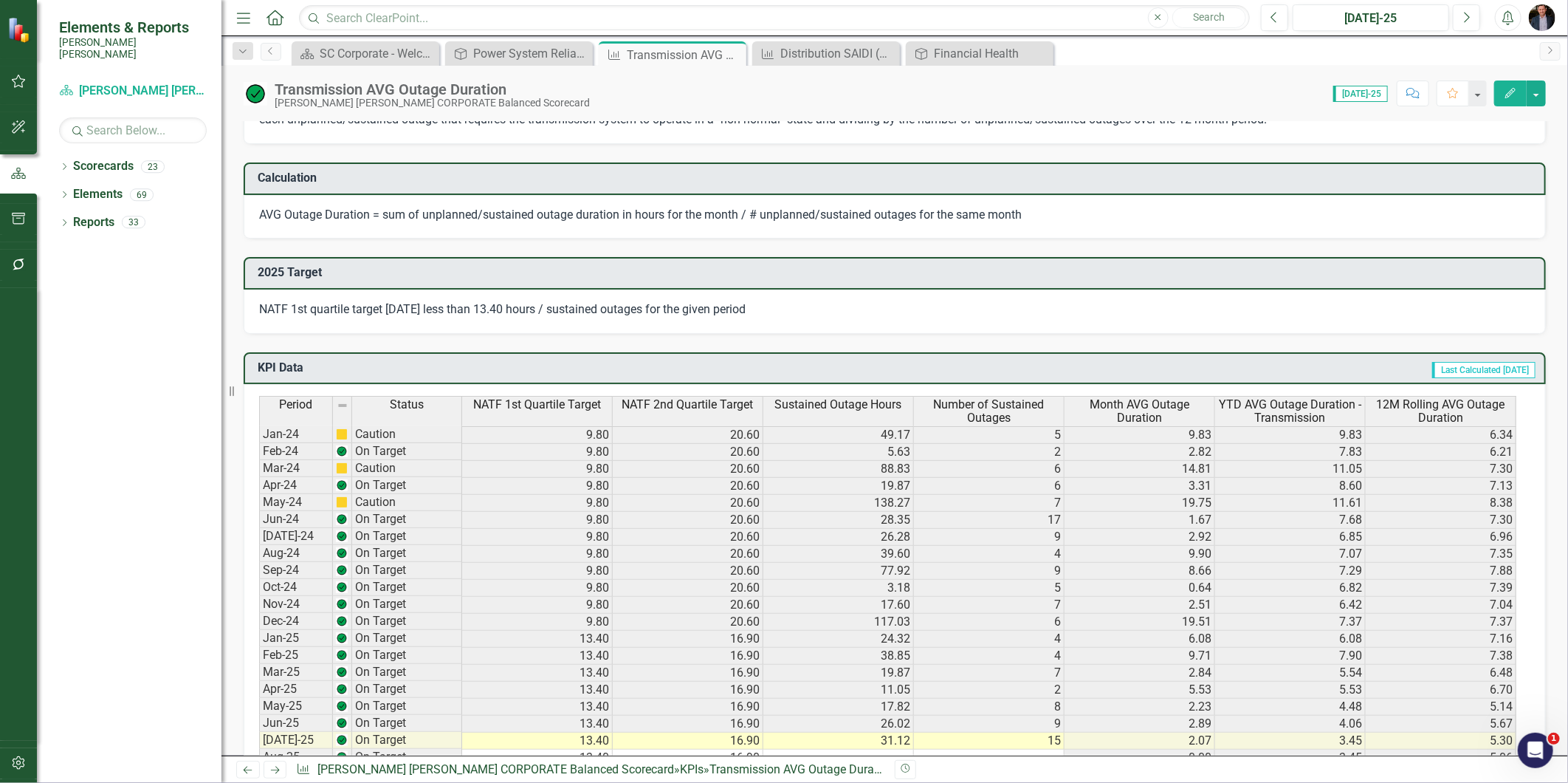
click at [185, 345] on div "Dropdown Scorecards 23 Dropdown [PERSON_NAME] [PERSON_NAME] CORPORATE Balanced …" at bounding box center [129, 468] width 184 height 628
click at [372, 54] on div "SC Corporate - Welcome to ClearPoint" at bounding box center [368, 53] width 98 height 19
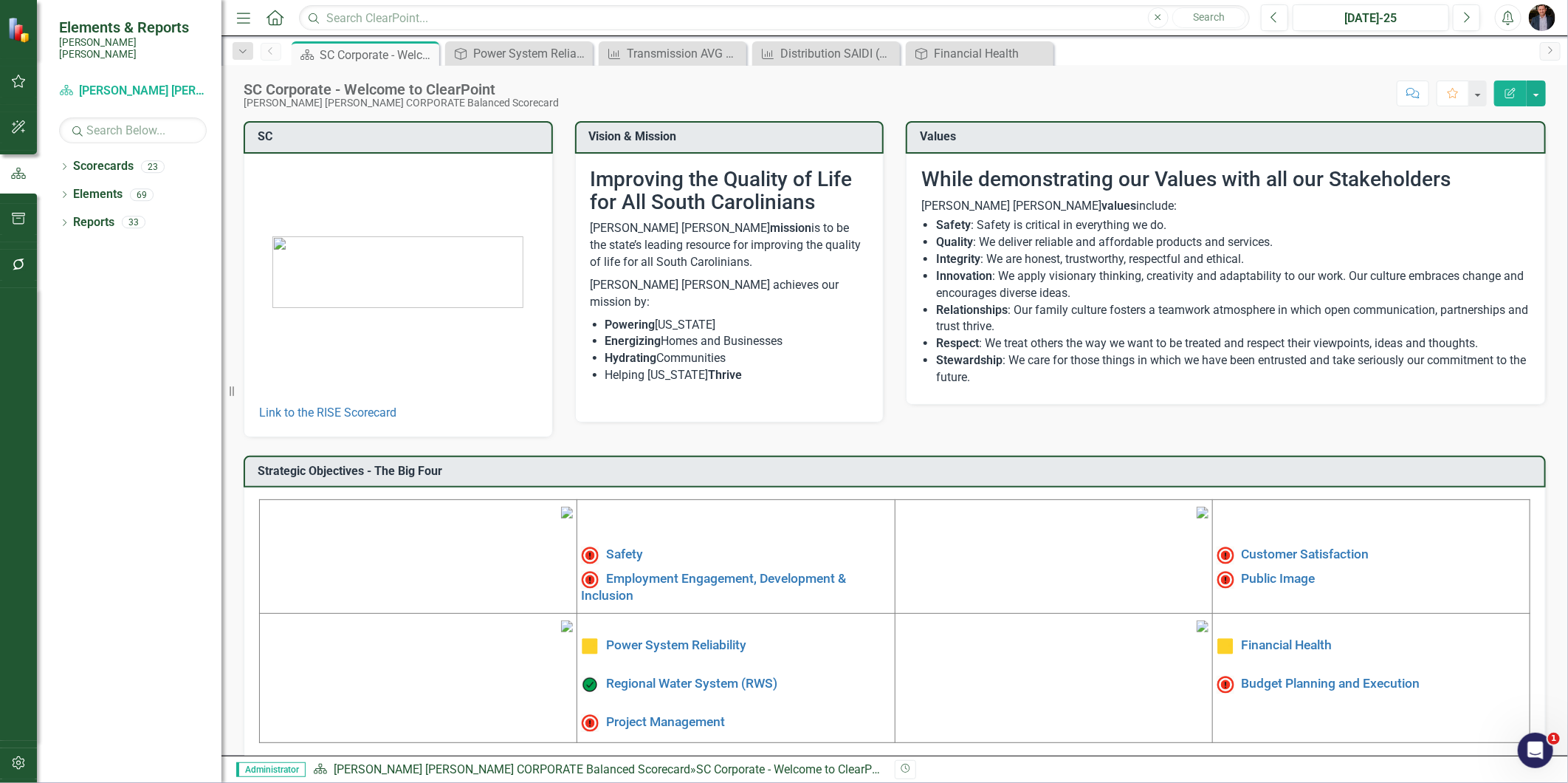
scroll to position [134, 0]
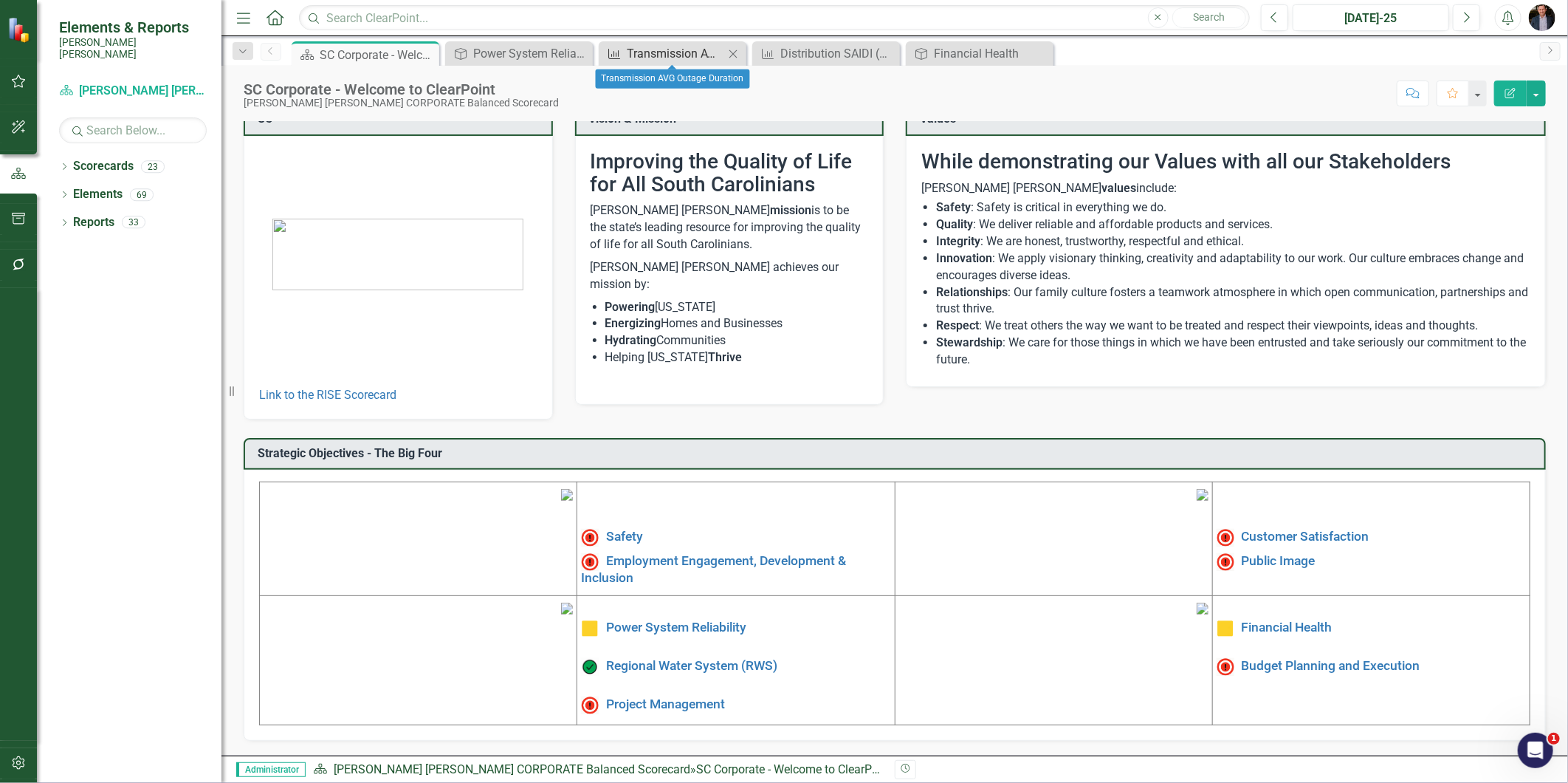
click at [650, 48] on div "Transmission AVG Outage Duration" at bounding box center [676, 53] width 98 height 19
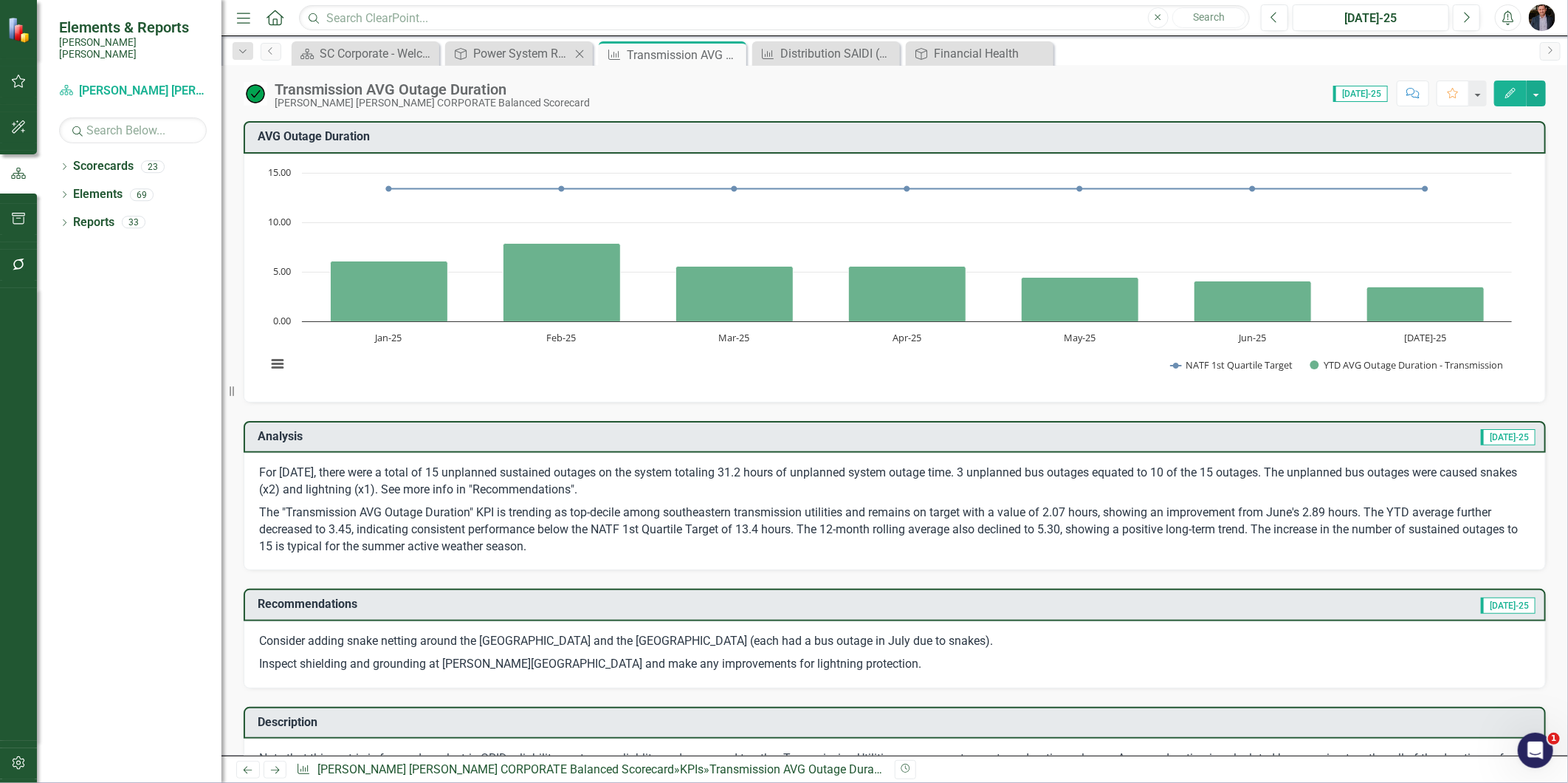
click at [533, 41] on div "Objective Power System Reliability Close" at bounding box center [519, 53] width 147 height 24
click at [517, 55] on div "Power System Reliability" at bounding box center [522, 53] width 98 height 19
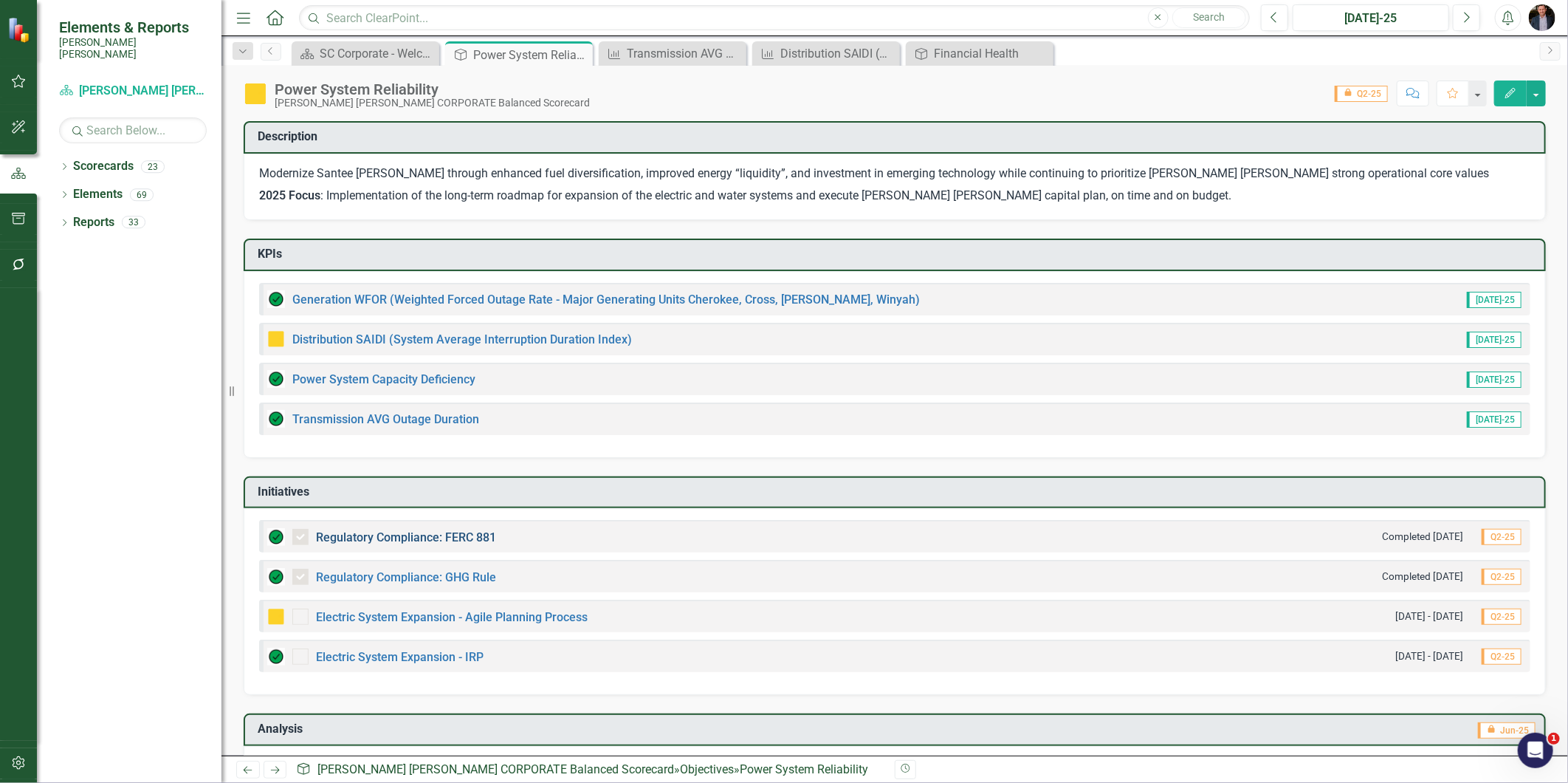
click at [475, 532] on link "Regulatory Compliance: FERC 881" at bounding box center [406, 537] width 180 height 14
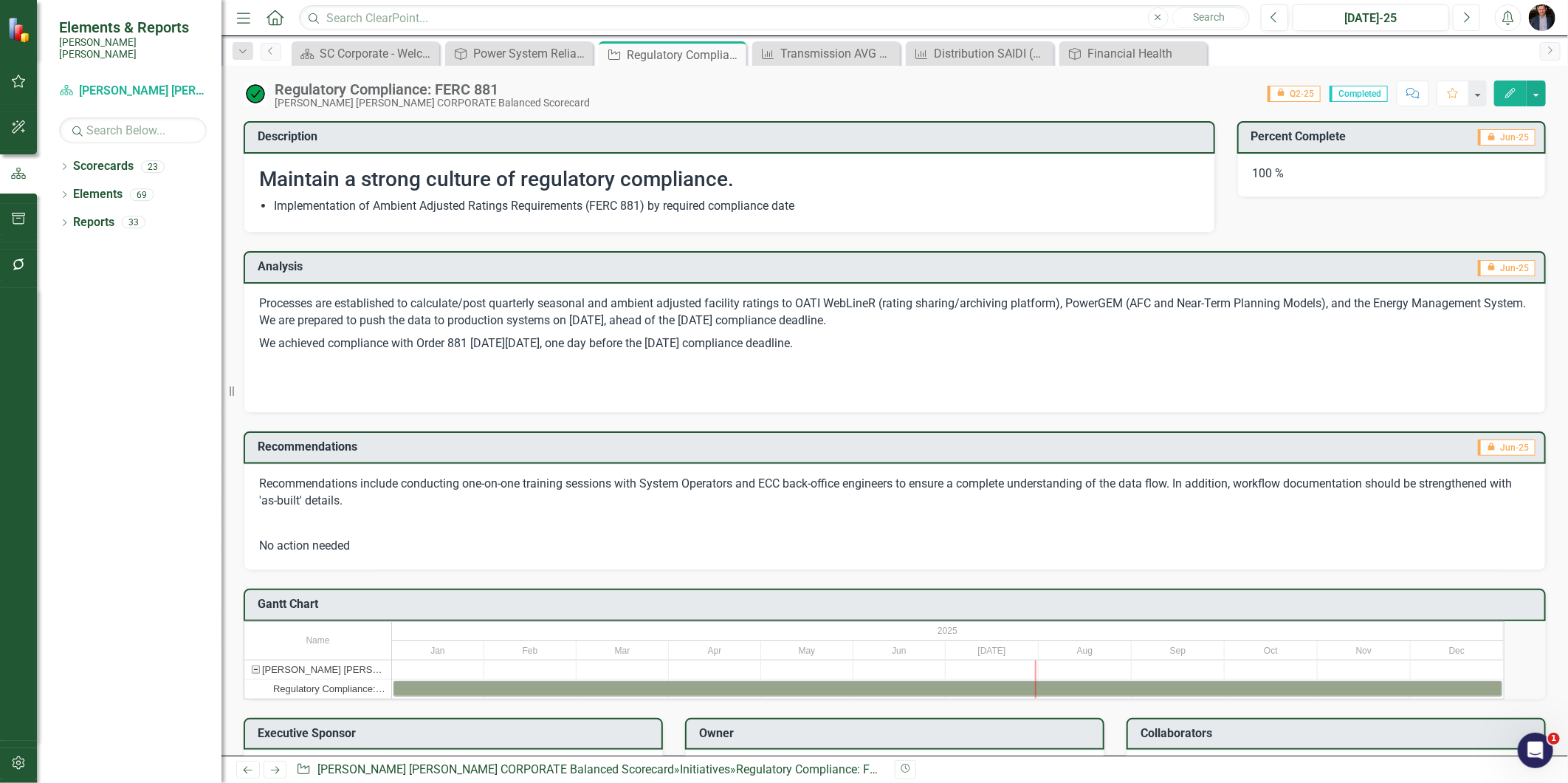
click at [1457, 22] on button "Next" at bounding box center [1466, 18] width 27 height 26
click at [1465, 19] on icon "Next" at bounding box center [1466, 17] width 8 height 13
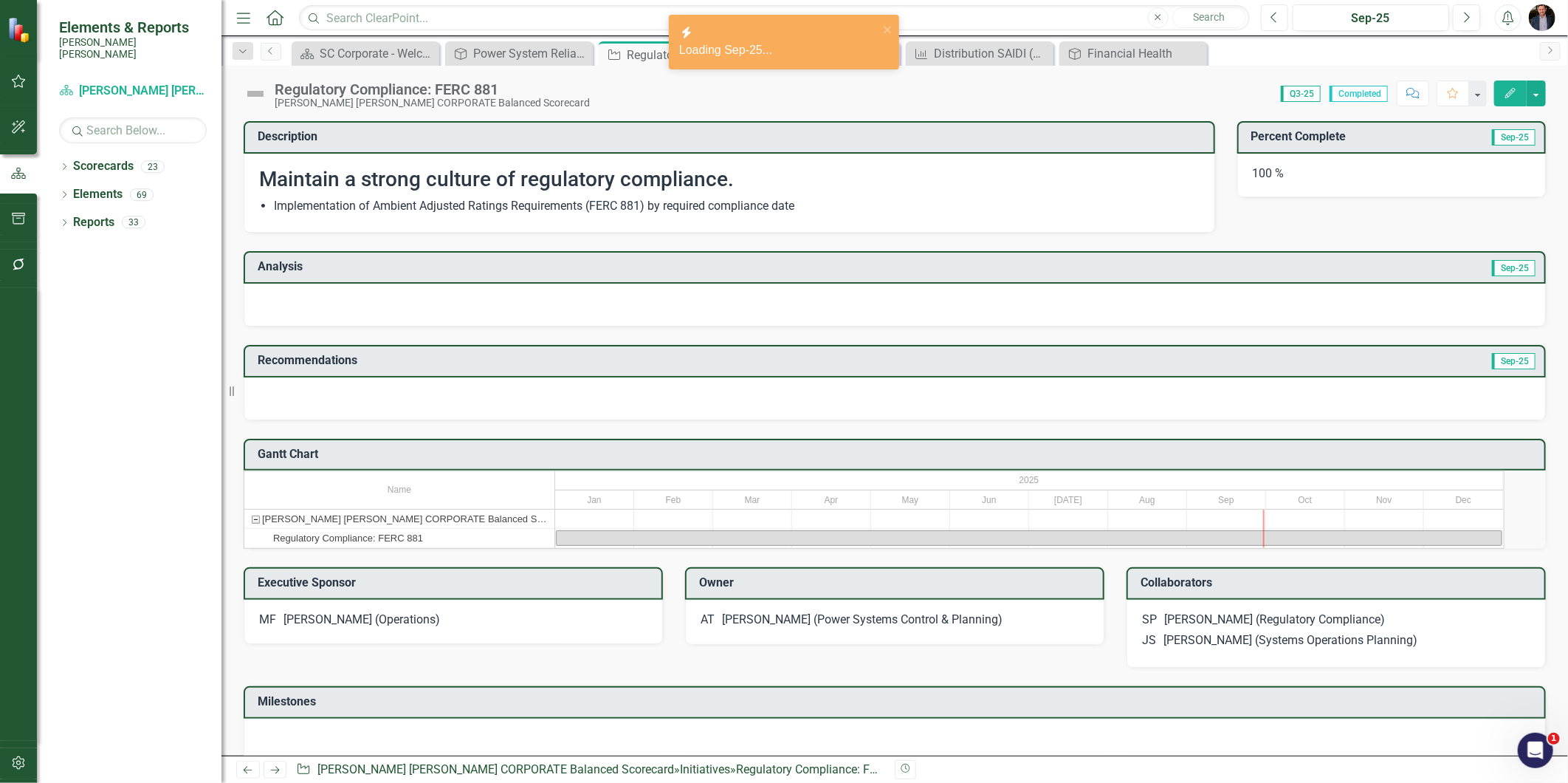
click at [1271, 19] on icon "Previous" at bounding box center [1274, 17] width 8 height 13
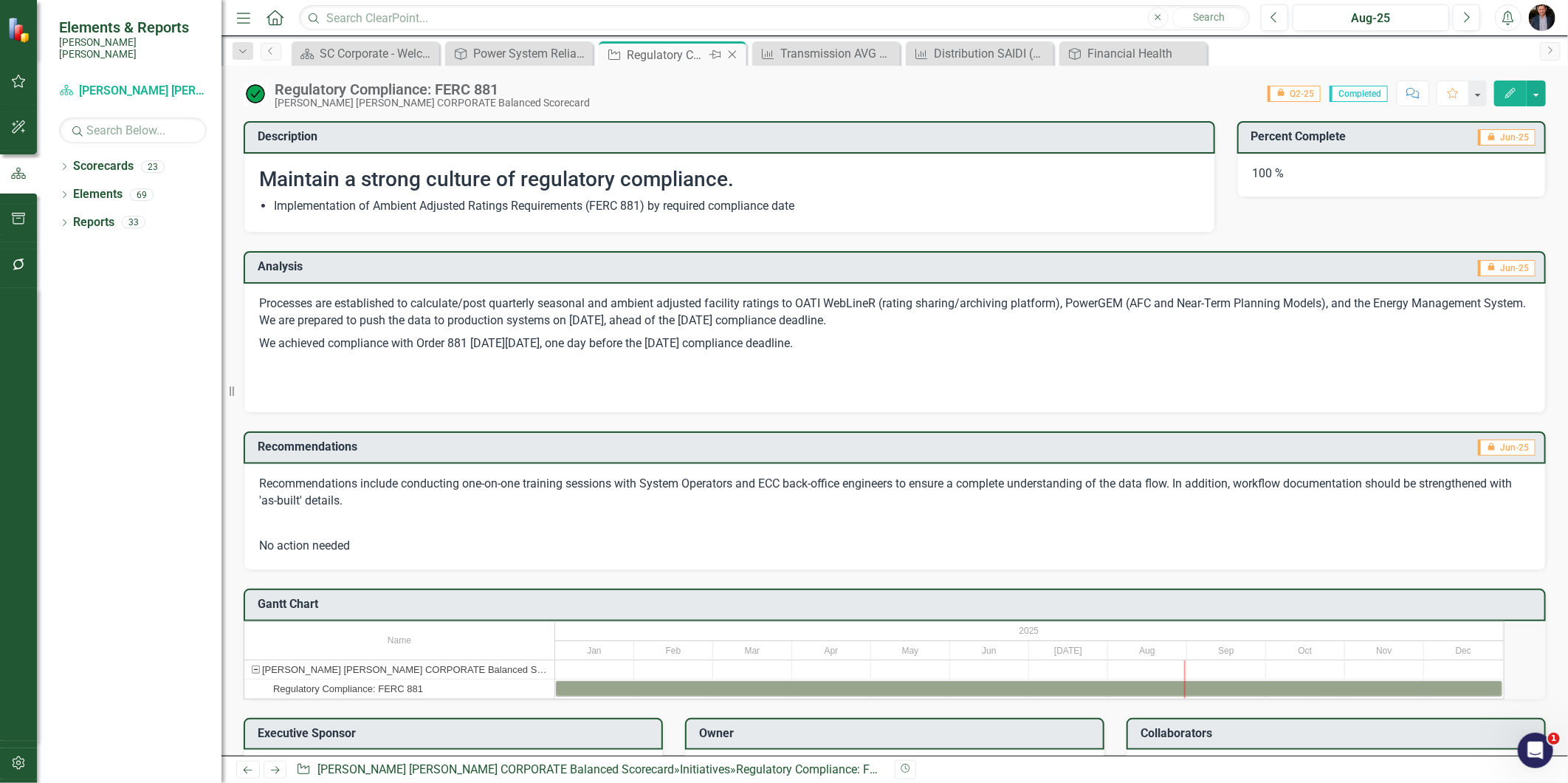
click at [729, 53] on icon "Close" at bounding box center [732, 54] width 15 height 12
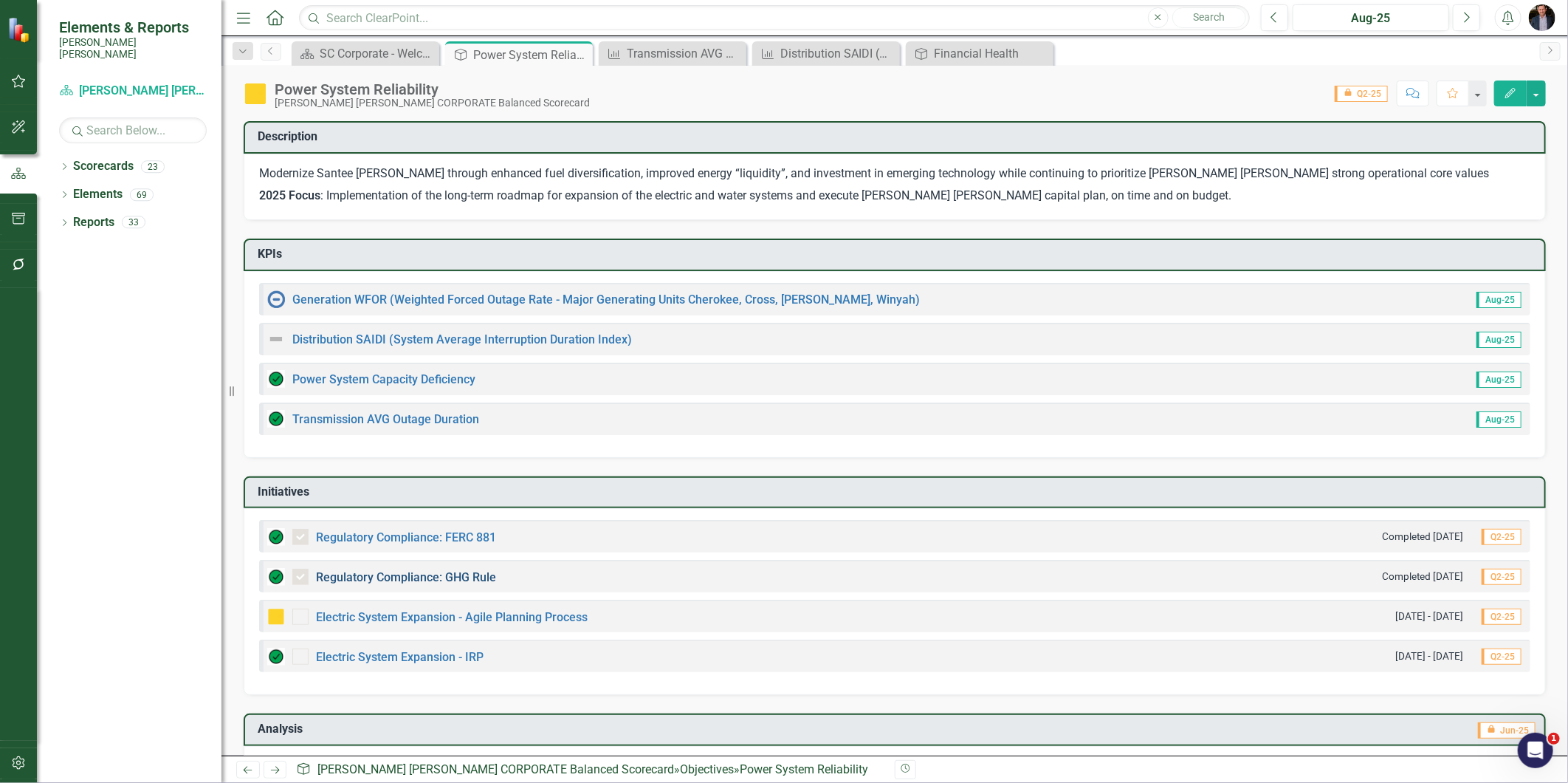
click at [457, 574] on link "Regulatory Compliance: GHG Rule" at bounding box center [406, 577] width 180 height 14
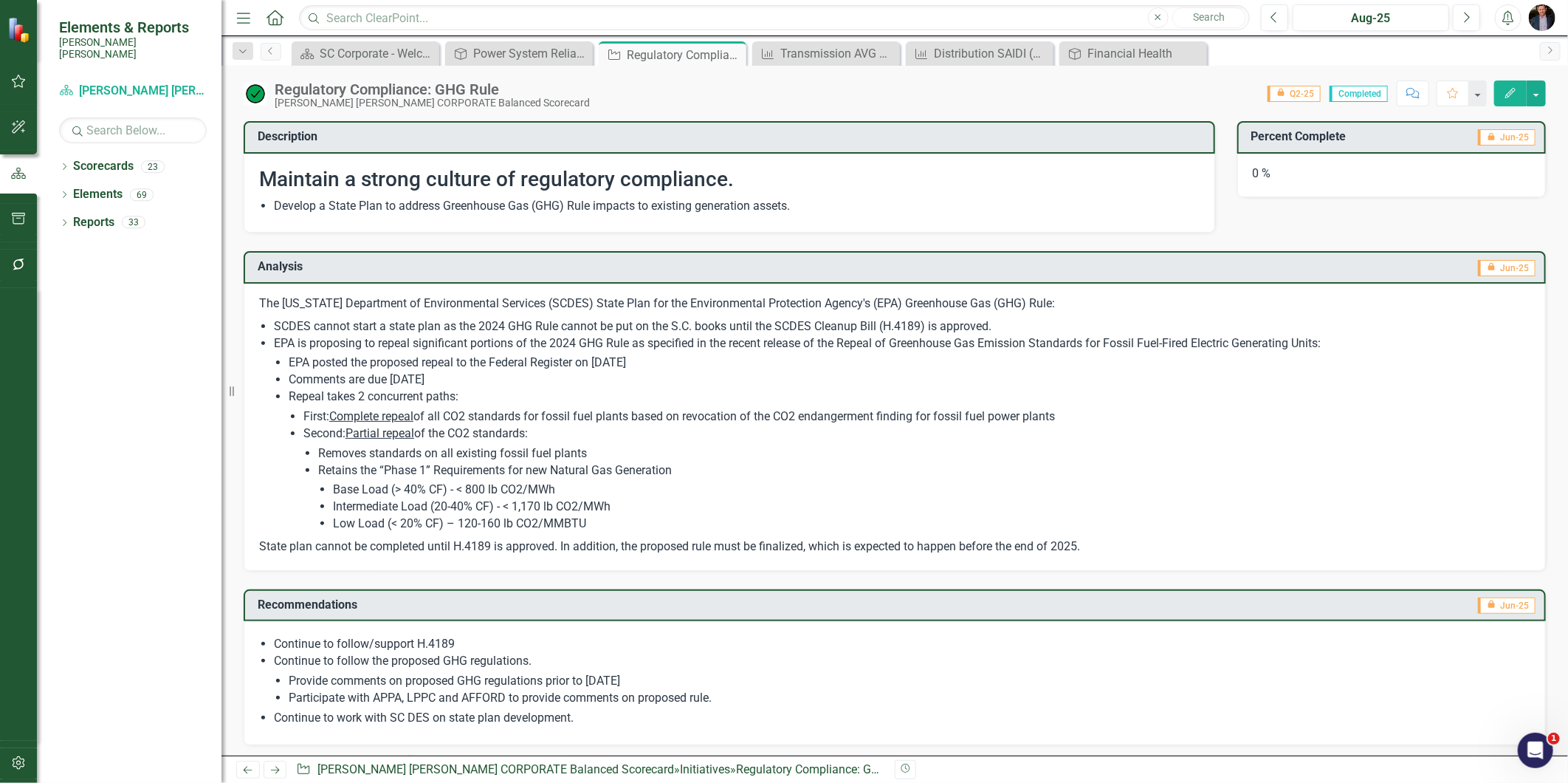
scroll to position [328, 0]
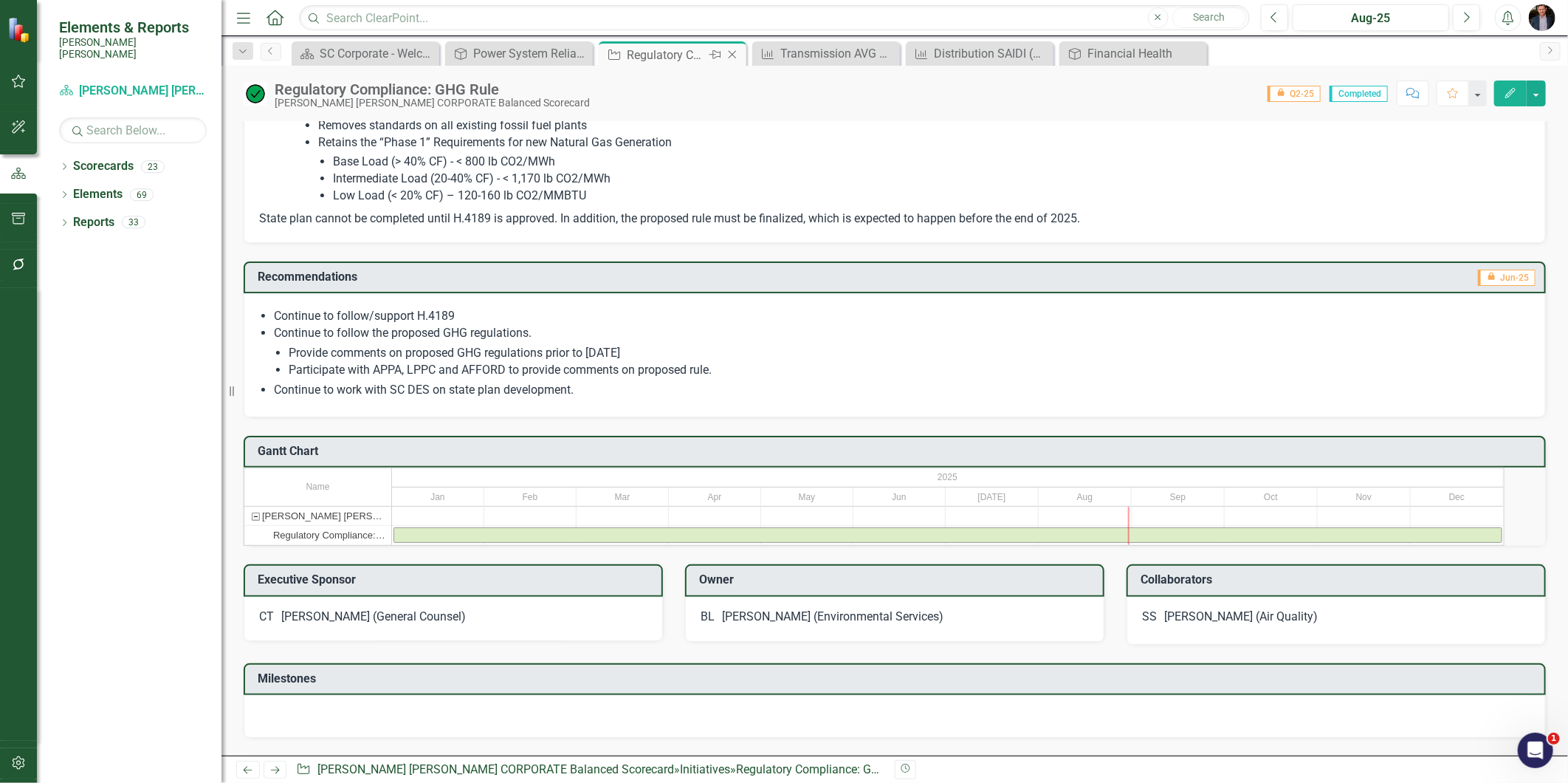
click at [729, 52] on icon at bounding box center [732, 55] width 8 height 8
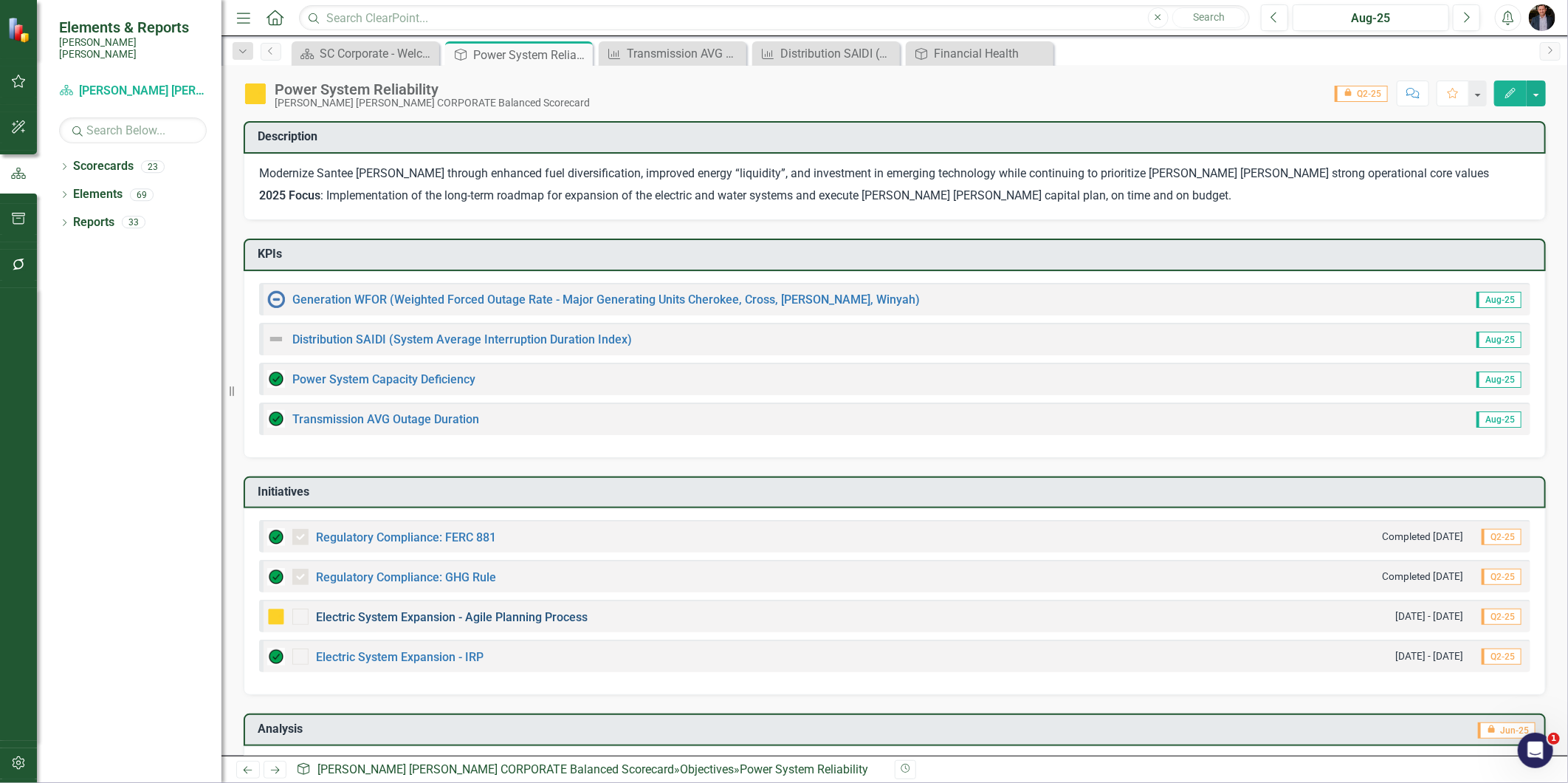
click at [498, 613] on link "Electric System Expansion - Agile Planning Process" at bounding box center [452, 617] width 271 height 14
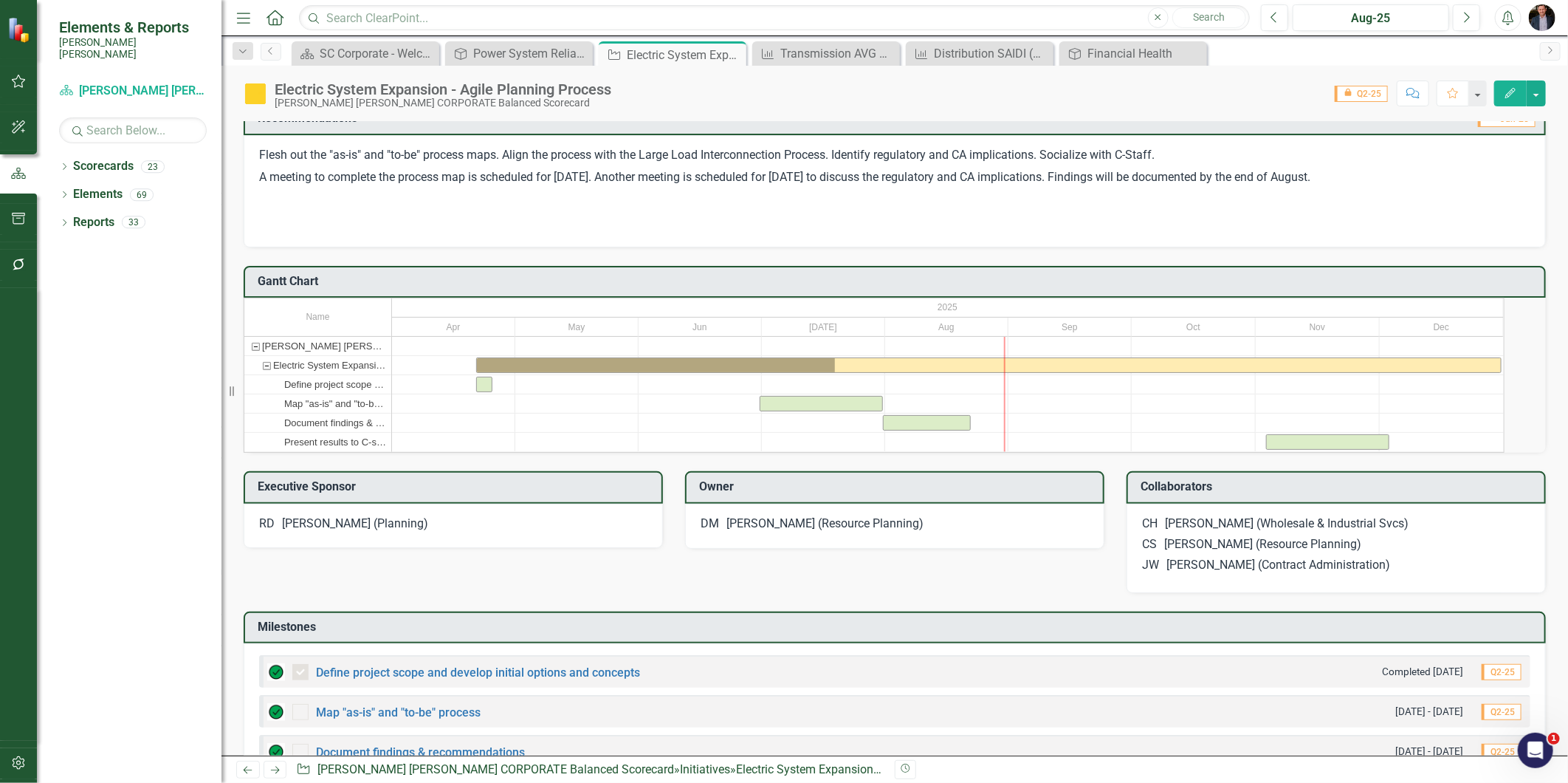
scroll to position [656, 0]
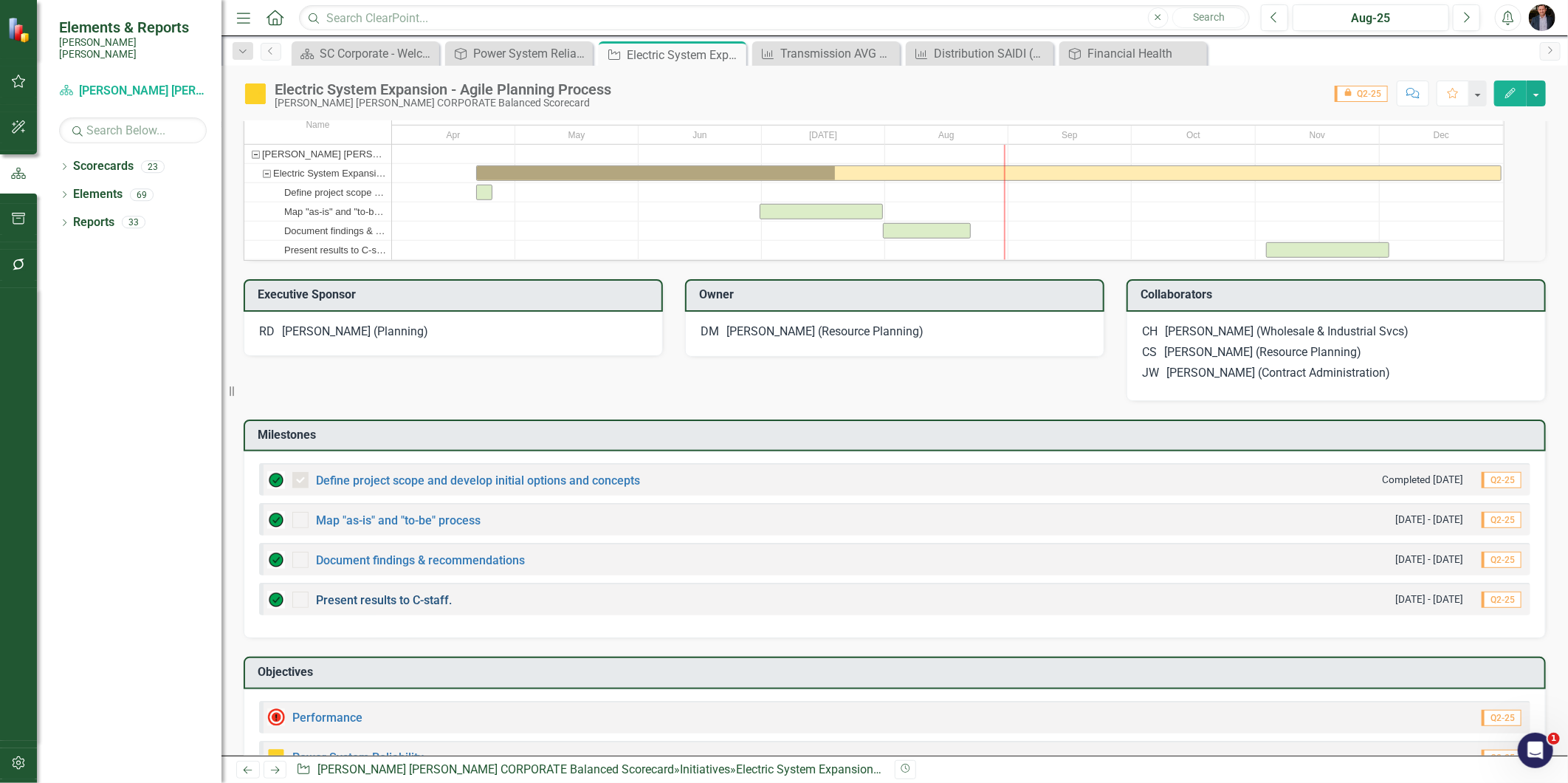
click at [393, 607] on link "Present results to C-staff." at bounding box center [384, 600] width 136 height 14
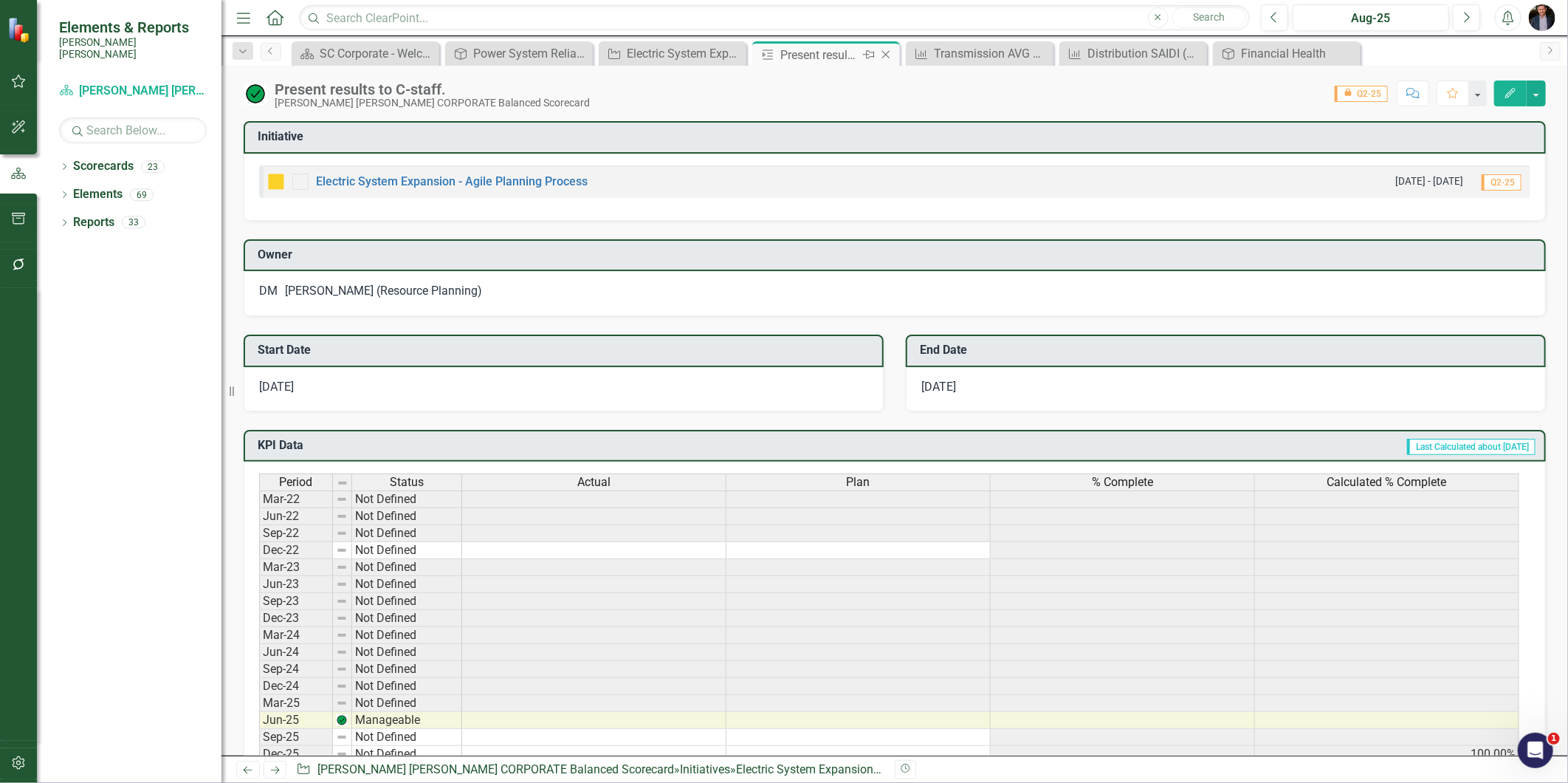
click at [889, 57] on icon at bounding box center [886, 55] width 8 height 8
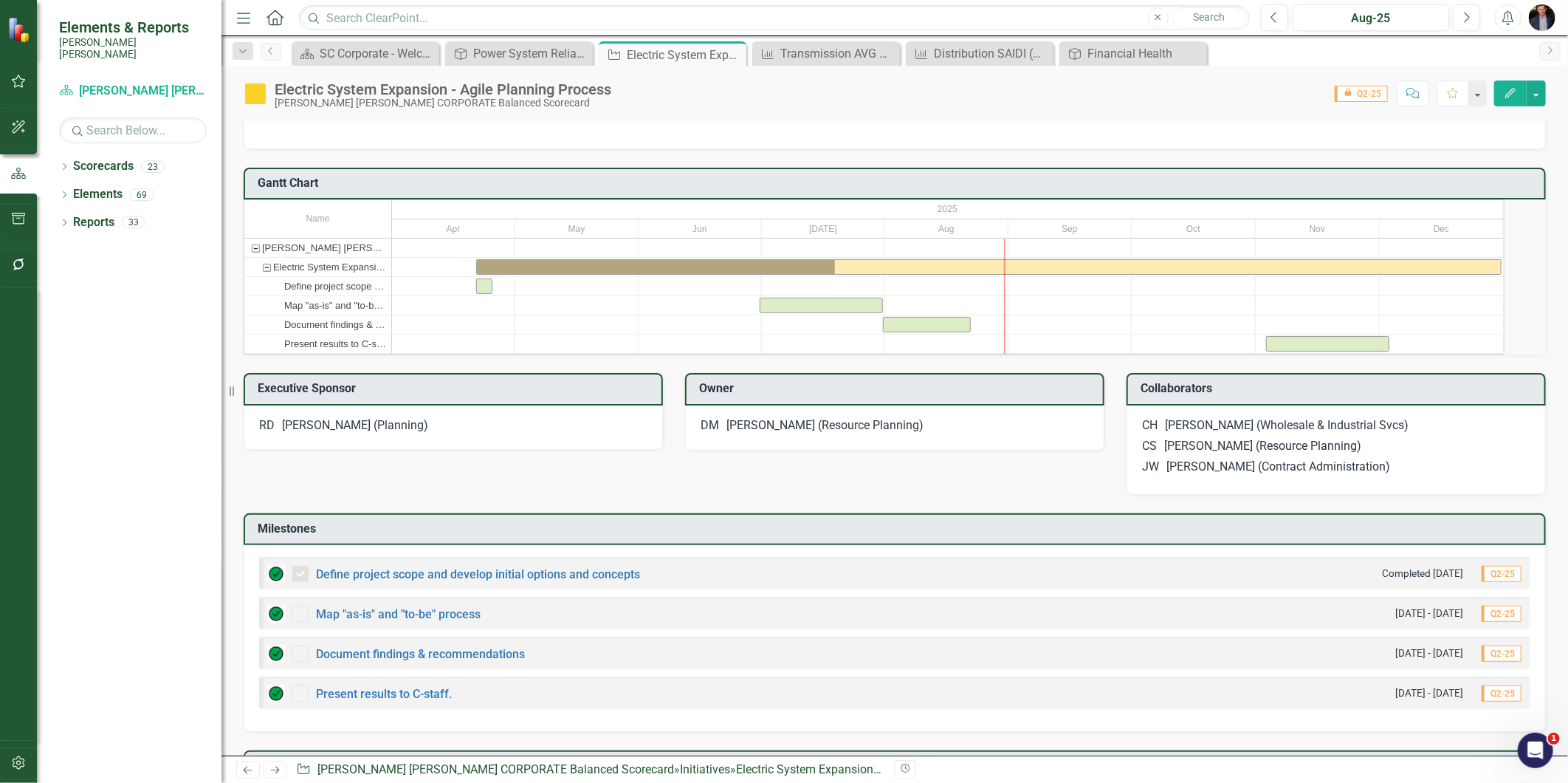
scroll to position [723, 0]
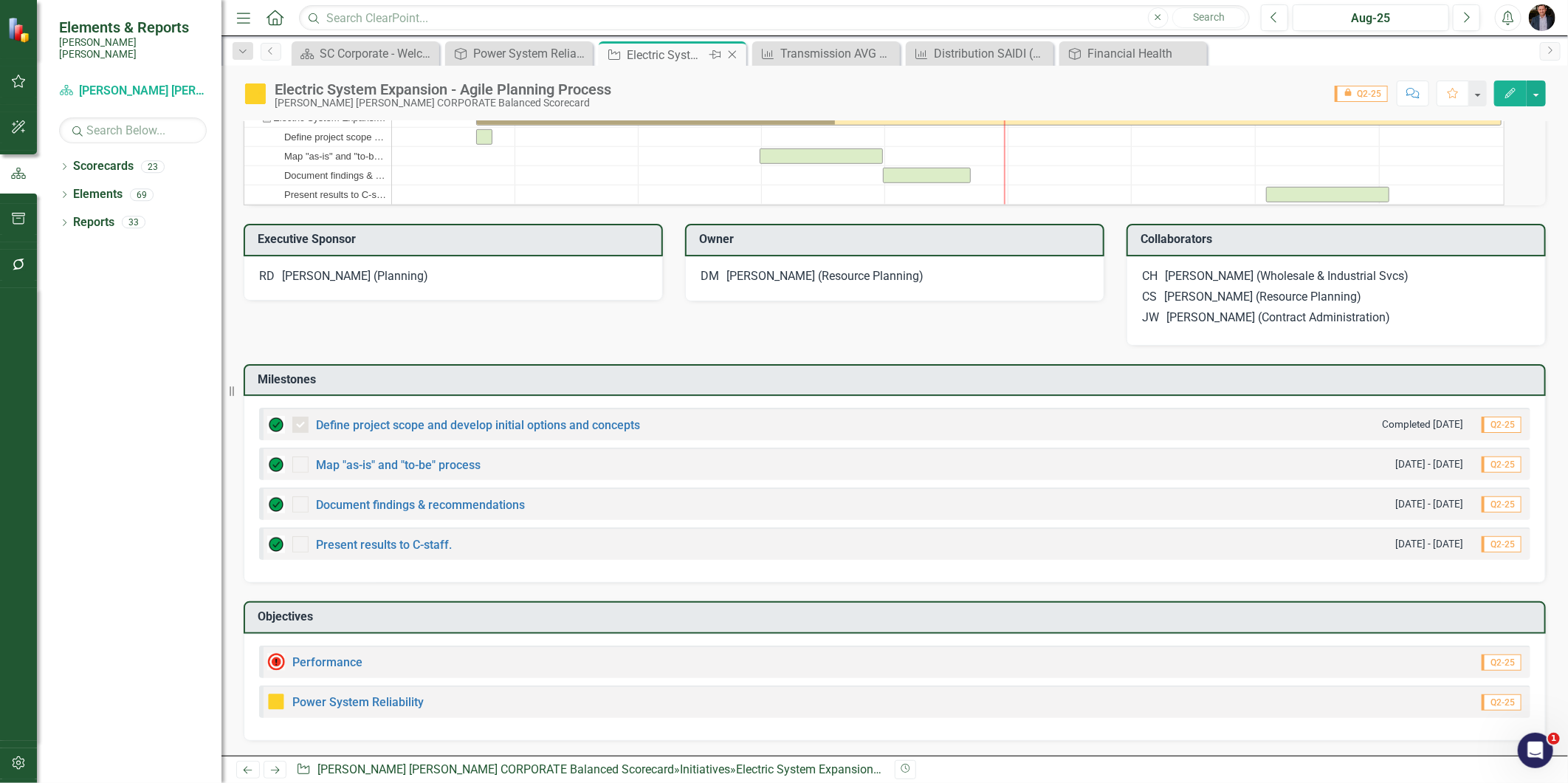
click at [726, 57] on icon "Close" at bounding box center [732, 54] width 15 height 12
